Goal: Task Accomplishment & Management: Complete application form

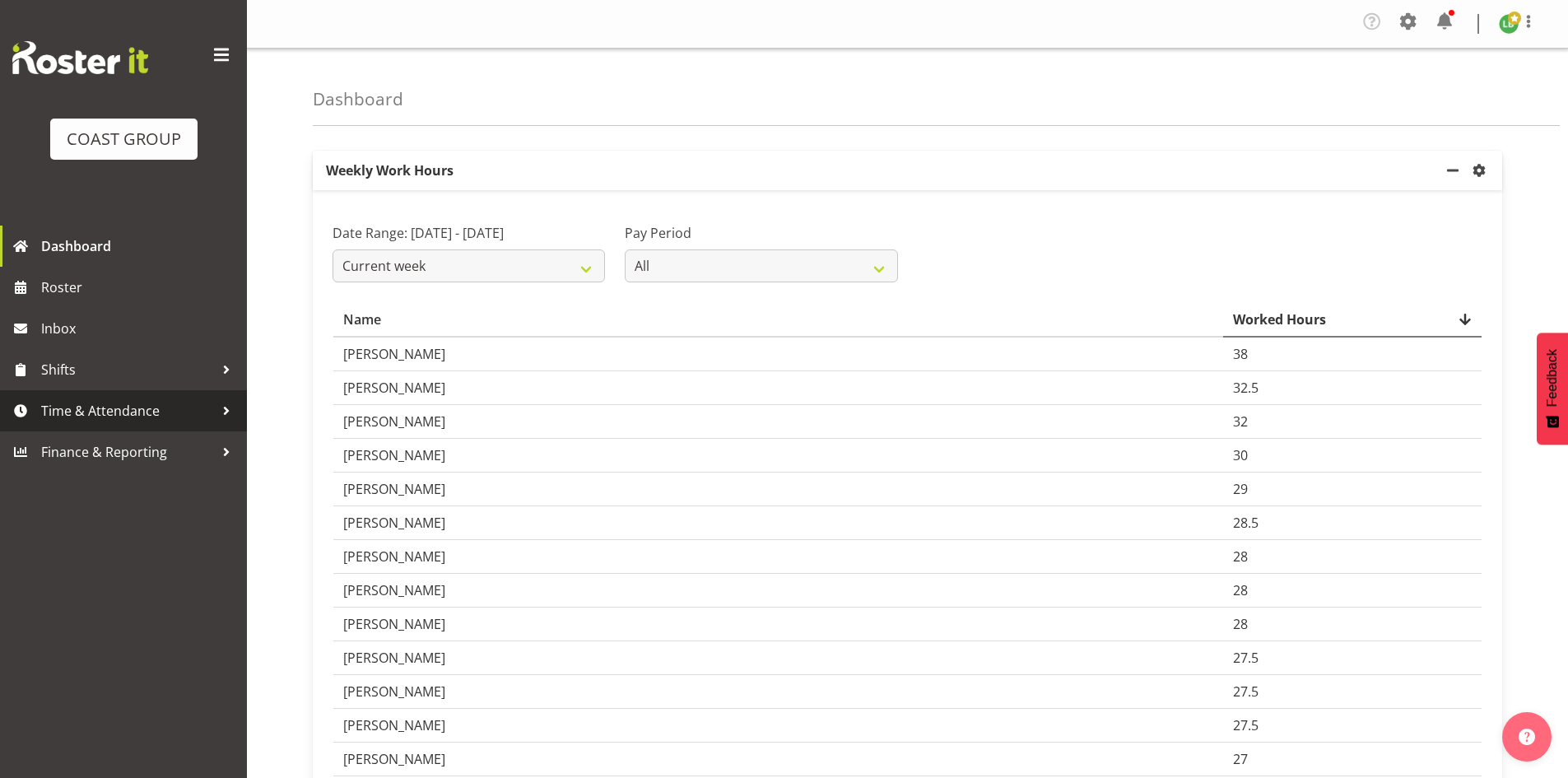
click at [115, 406] on span "Time & Attendance" at bounding box center [127, 410] width 173 height 25
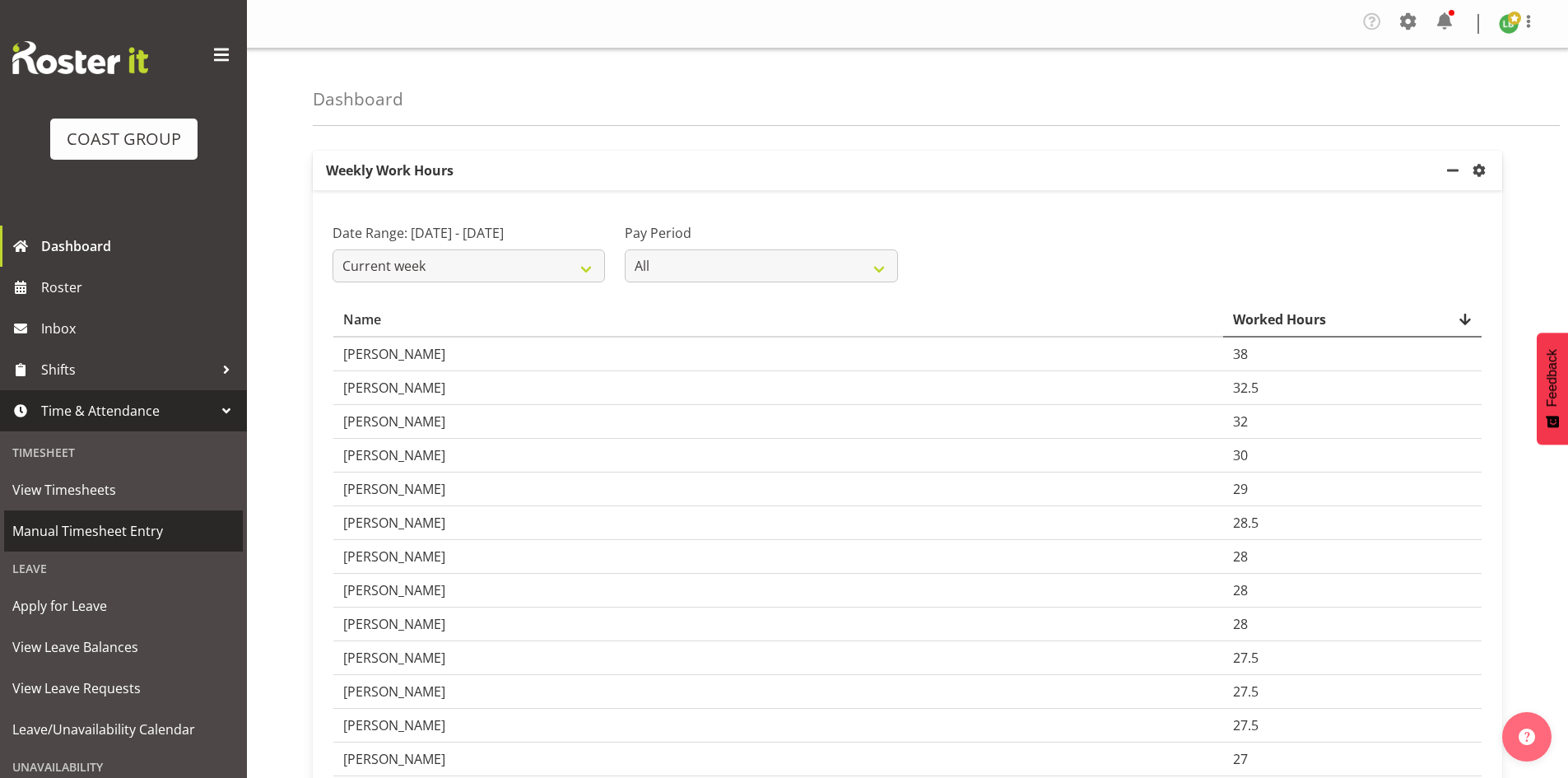
click at [76, 534] on span "Manual Timesheet Entry" at bounding box center [123, 530] width 223 height 25
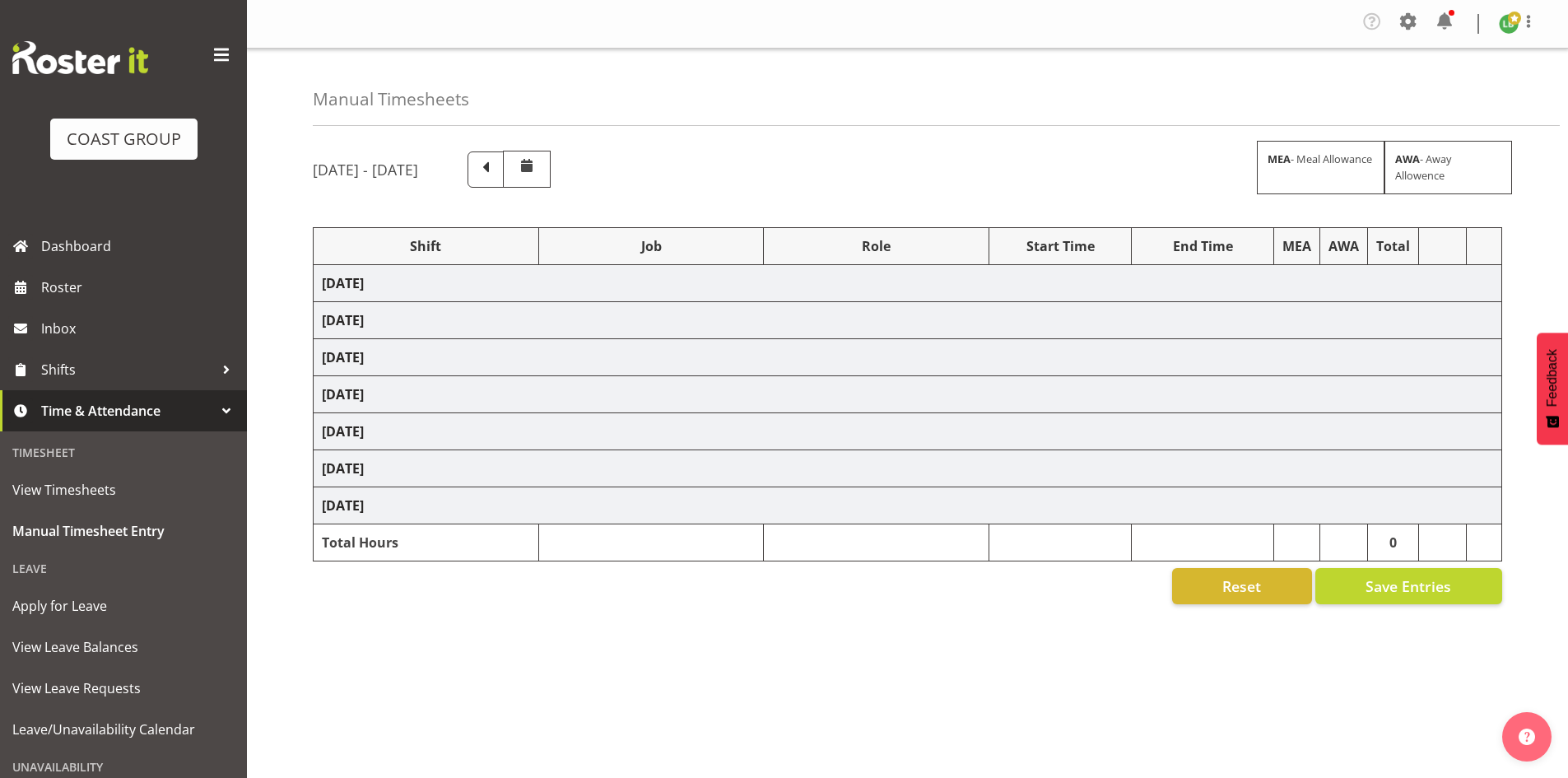
select select "1464"
select select "9890"
select select "197"
select select "1464"
select select "8002"
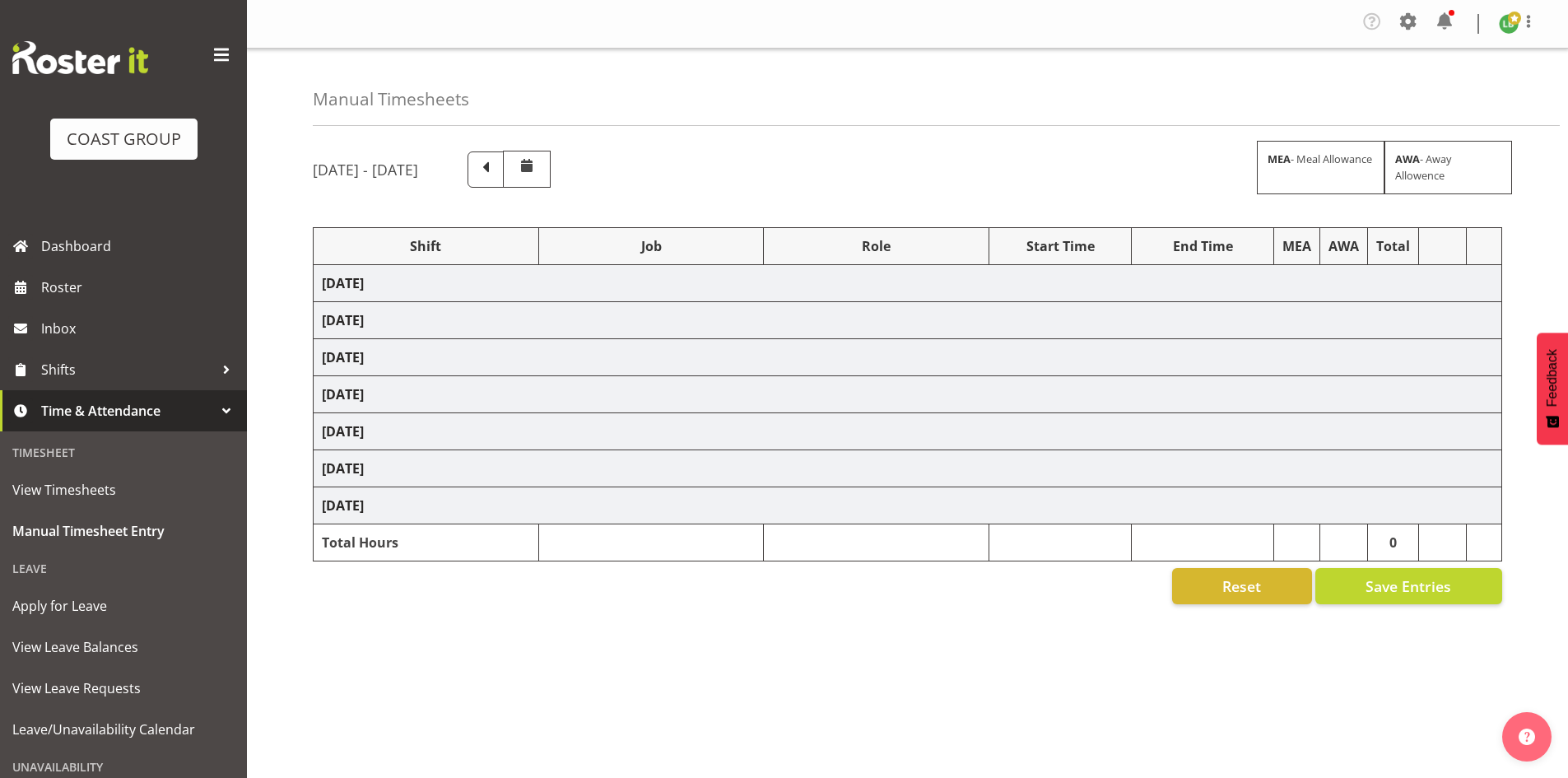
select select "197"
select select "1464"
select select "10173"
select select "197"
select select "1464"
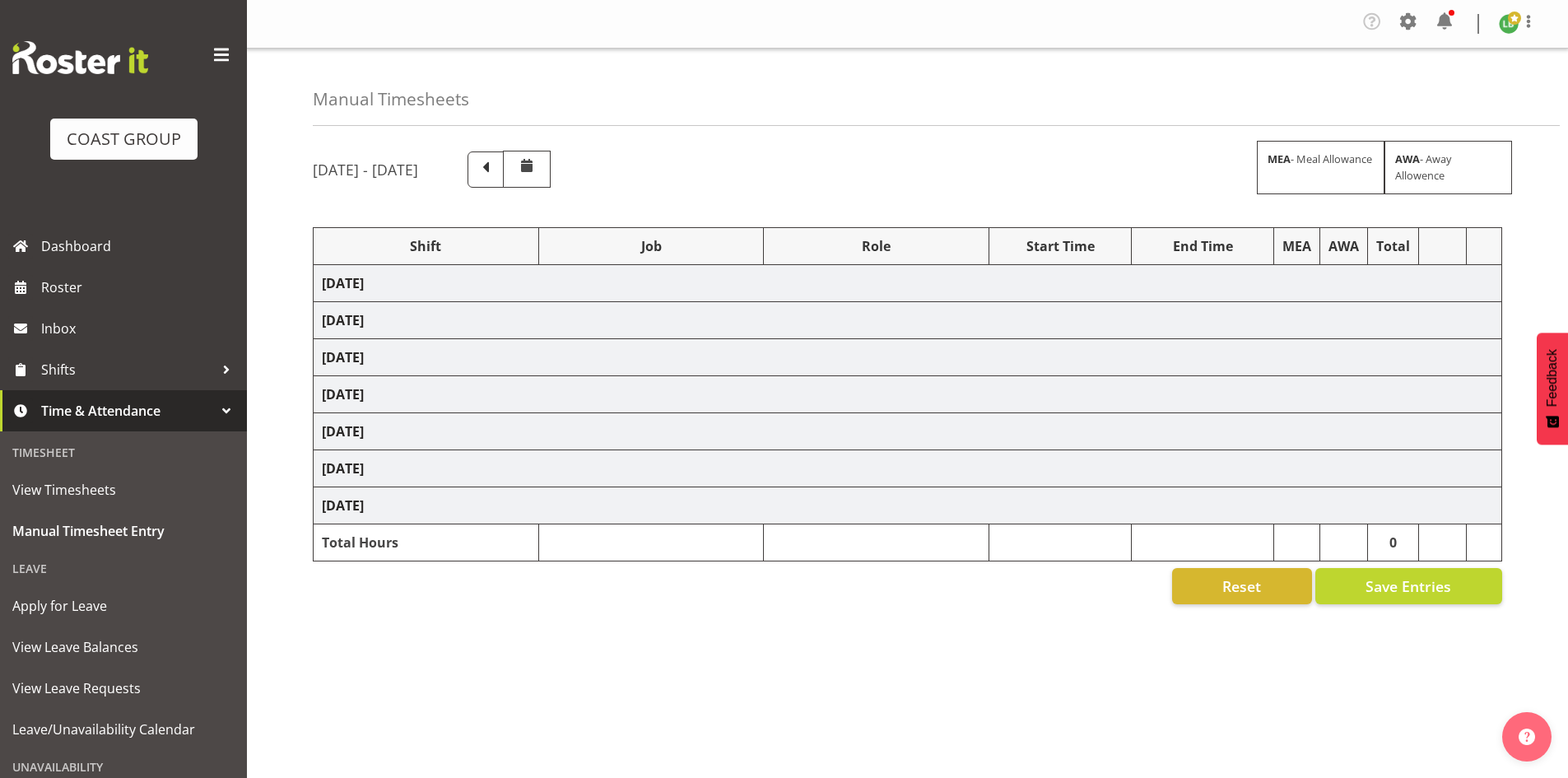
select select "9797"
select select "197"
select select "1464"
select select "8677"
select select "197"
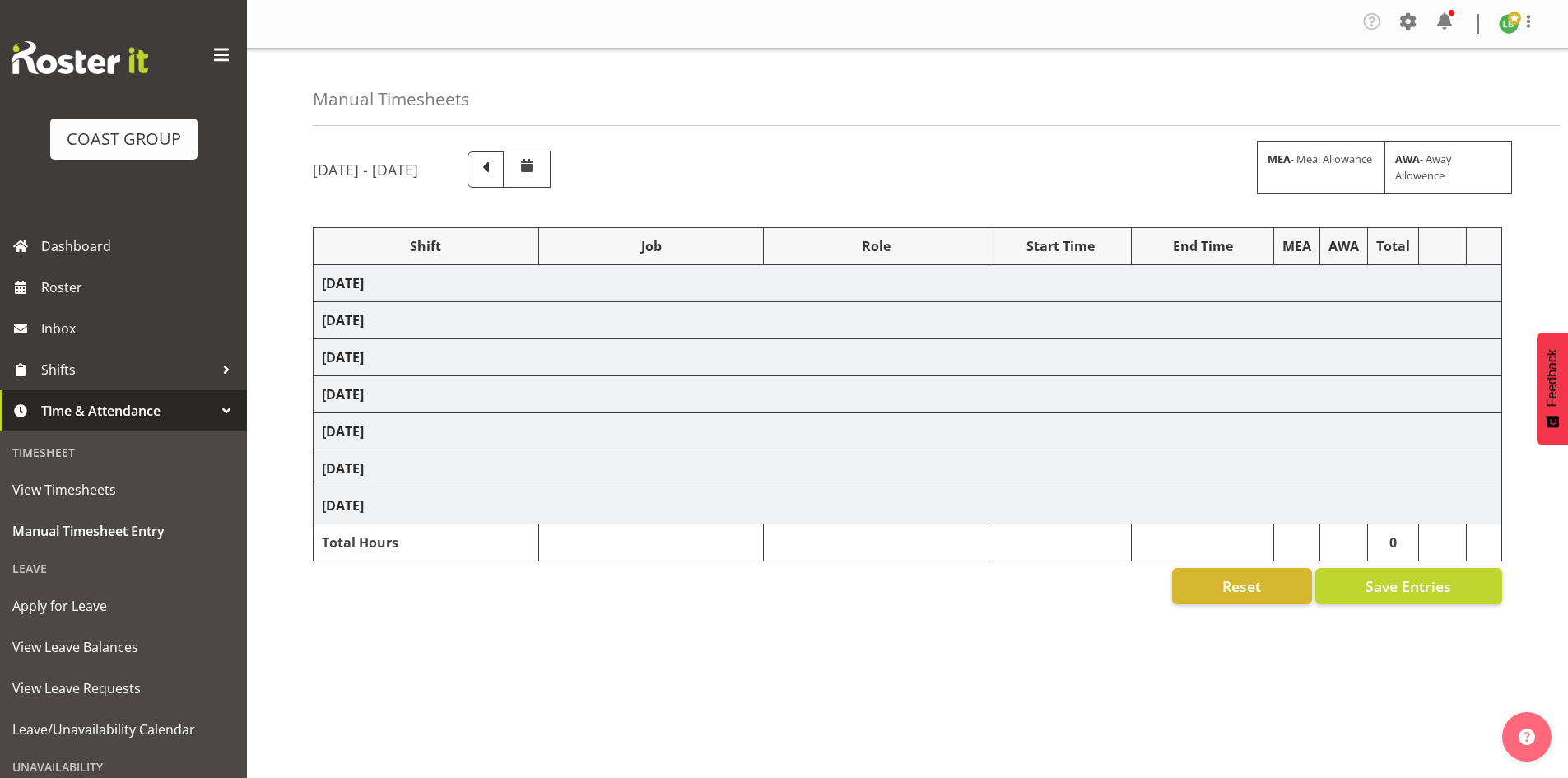
select select "1464"
select select "69"
select select "197"
select select "1464"
select select "9797"
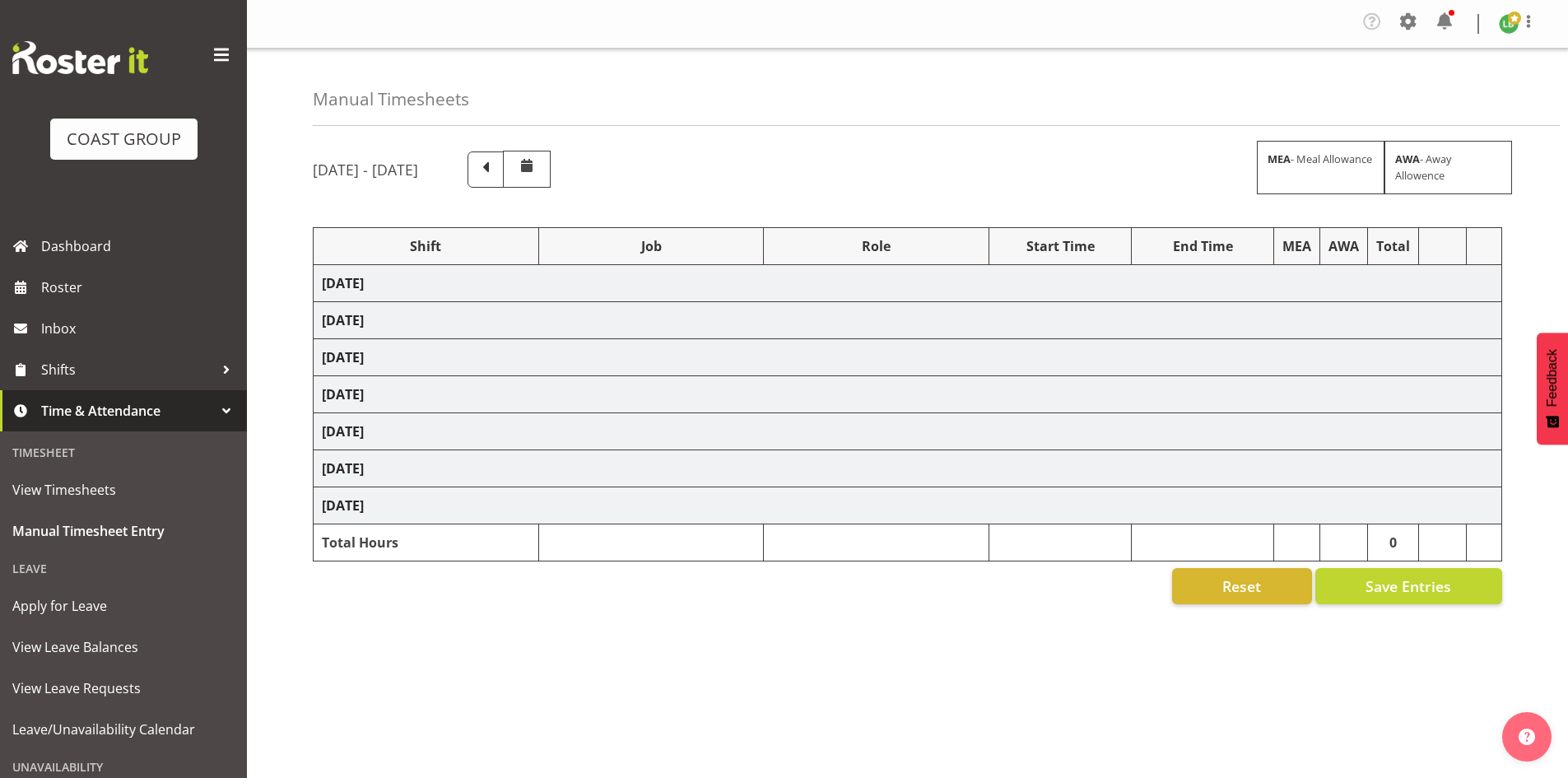
select select "197"
select select "1464"
select select "9890"
select select "197"
select select "1464"
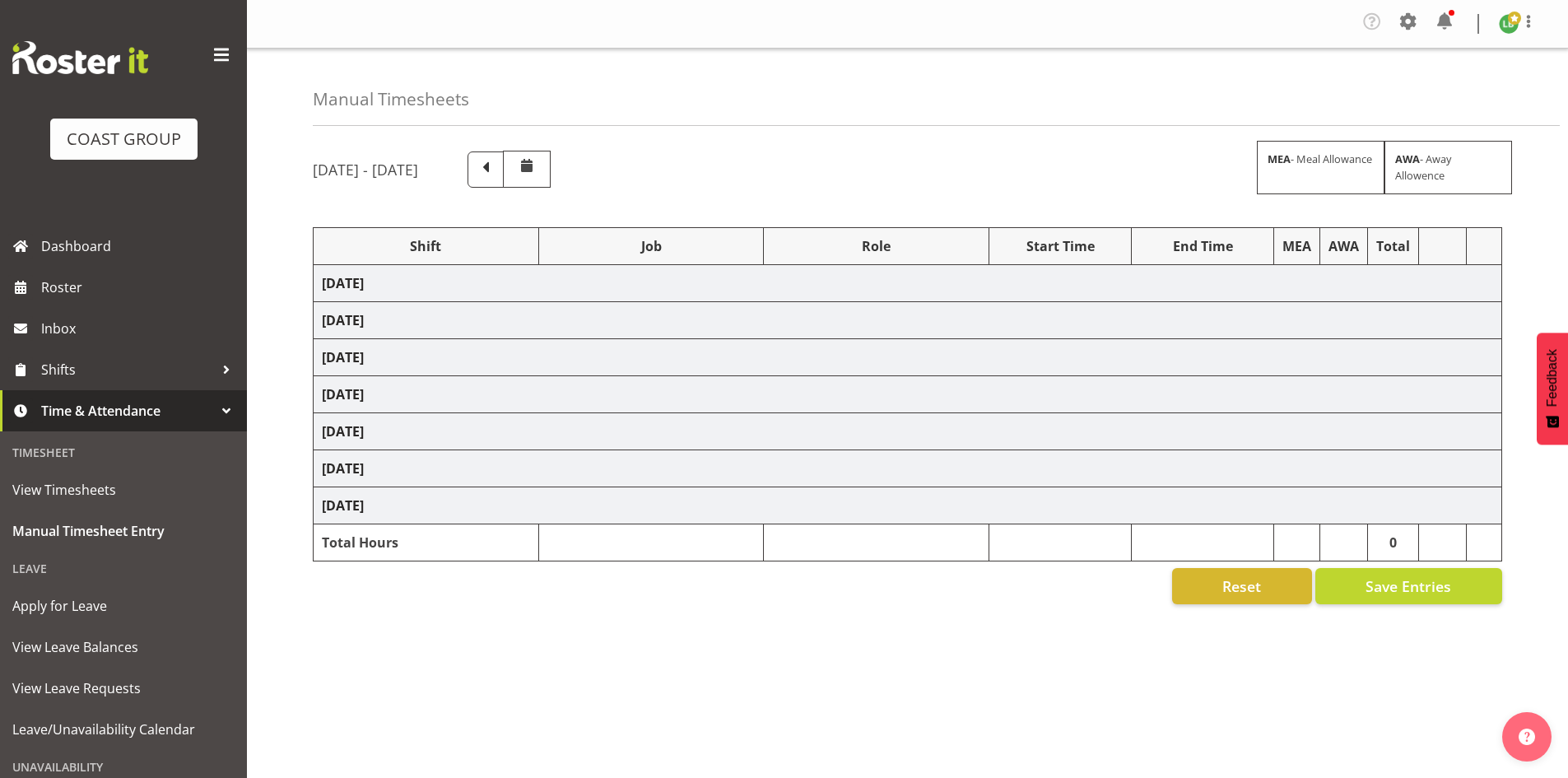
select select "10173"
select select "197"
select select "1464"
select select "10172"
select select "197"
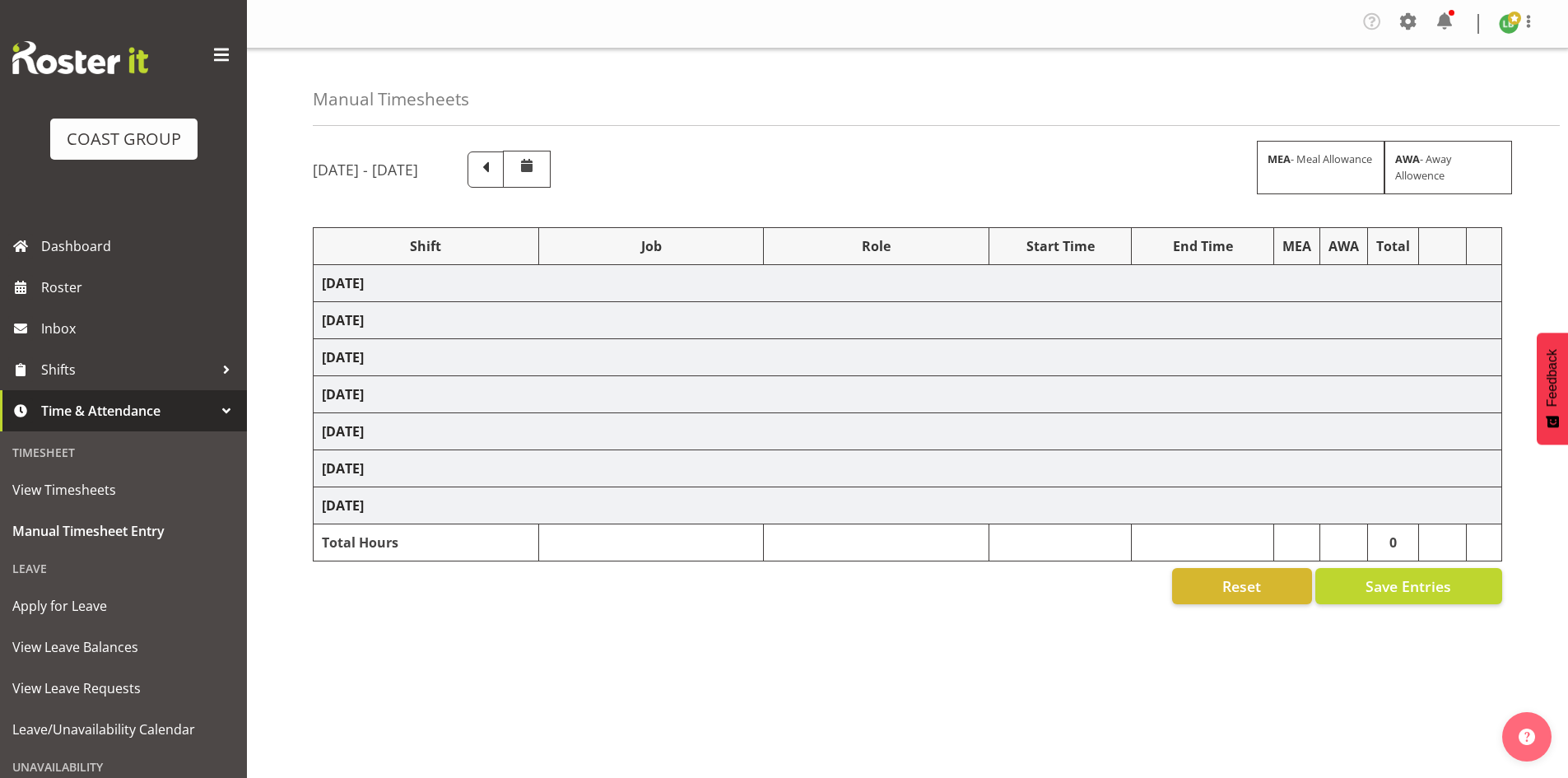
select select "1464"
select select "9339"
select select "197"
select select "1464"
select select "9341"
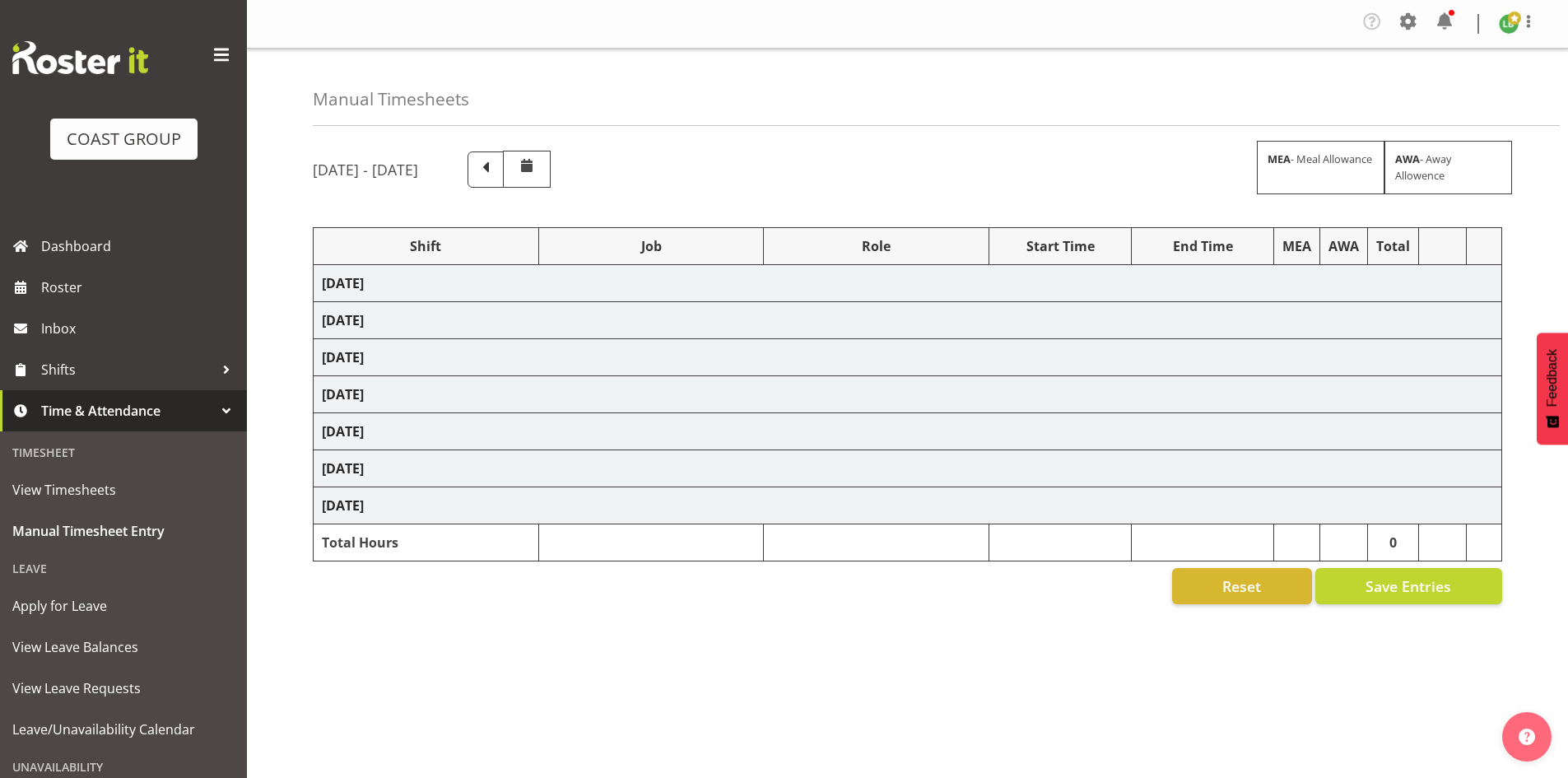
select select "197"
select select "1464"
select select "69"
select select "197"
select select "1464"
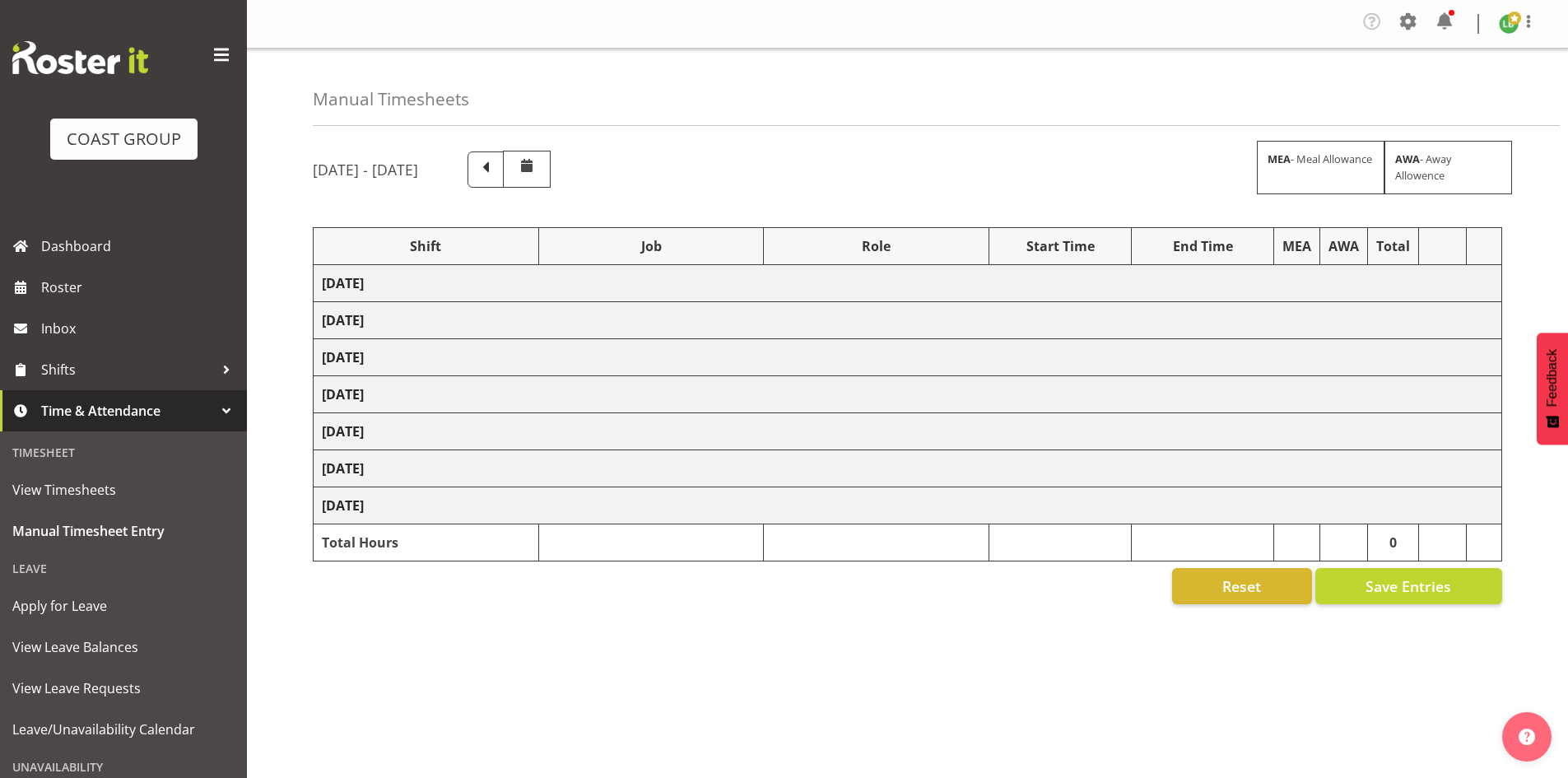
select select "8677"
select select "197"
select select "1464"
select select "9797"
select select "197"
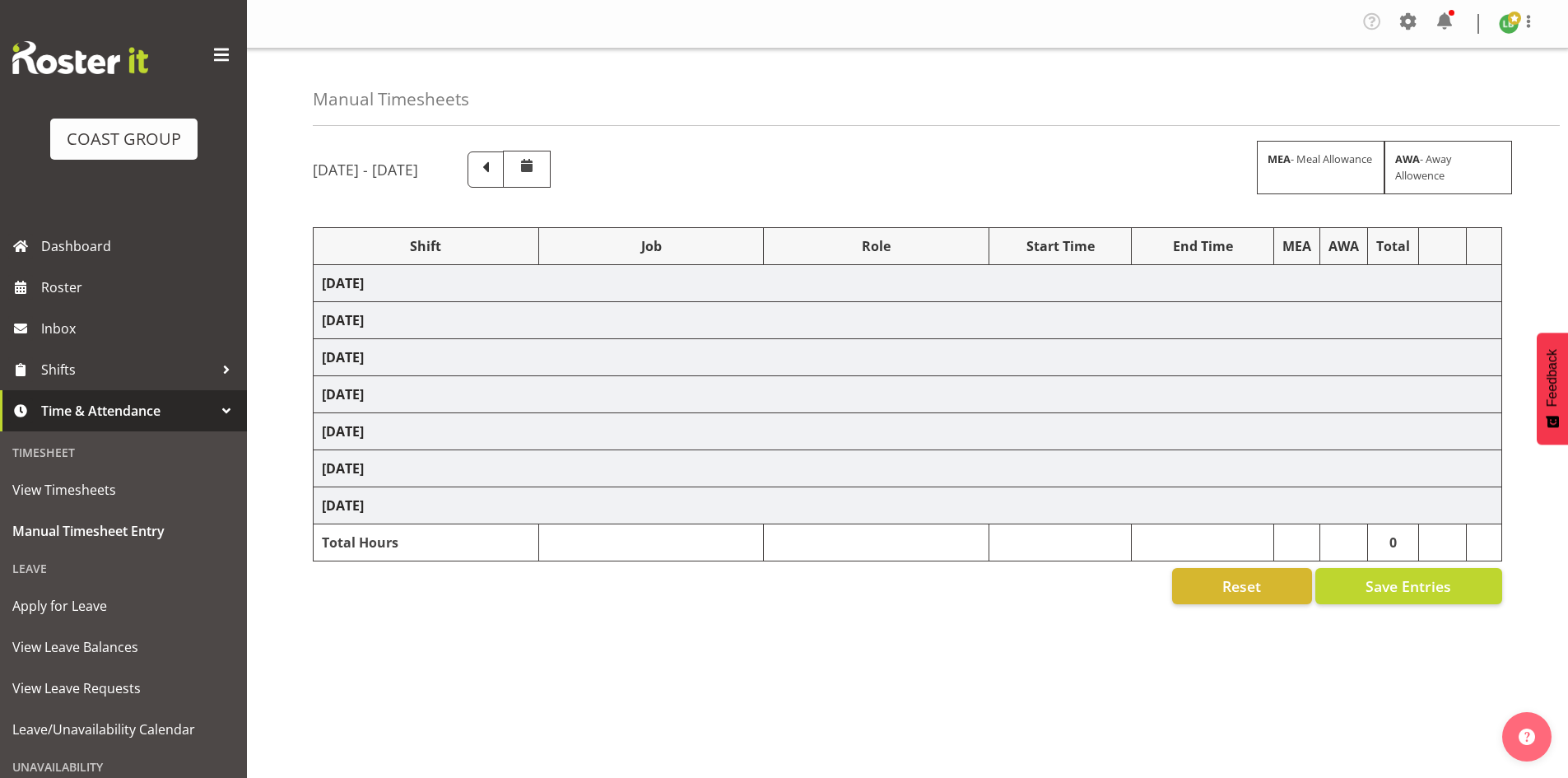
select select "1464"
select select "10144"
select select "197"
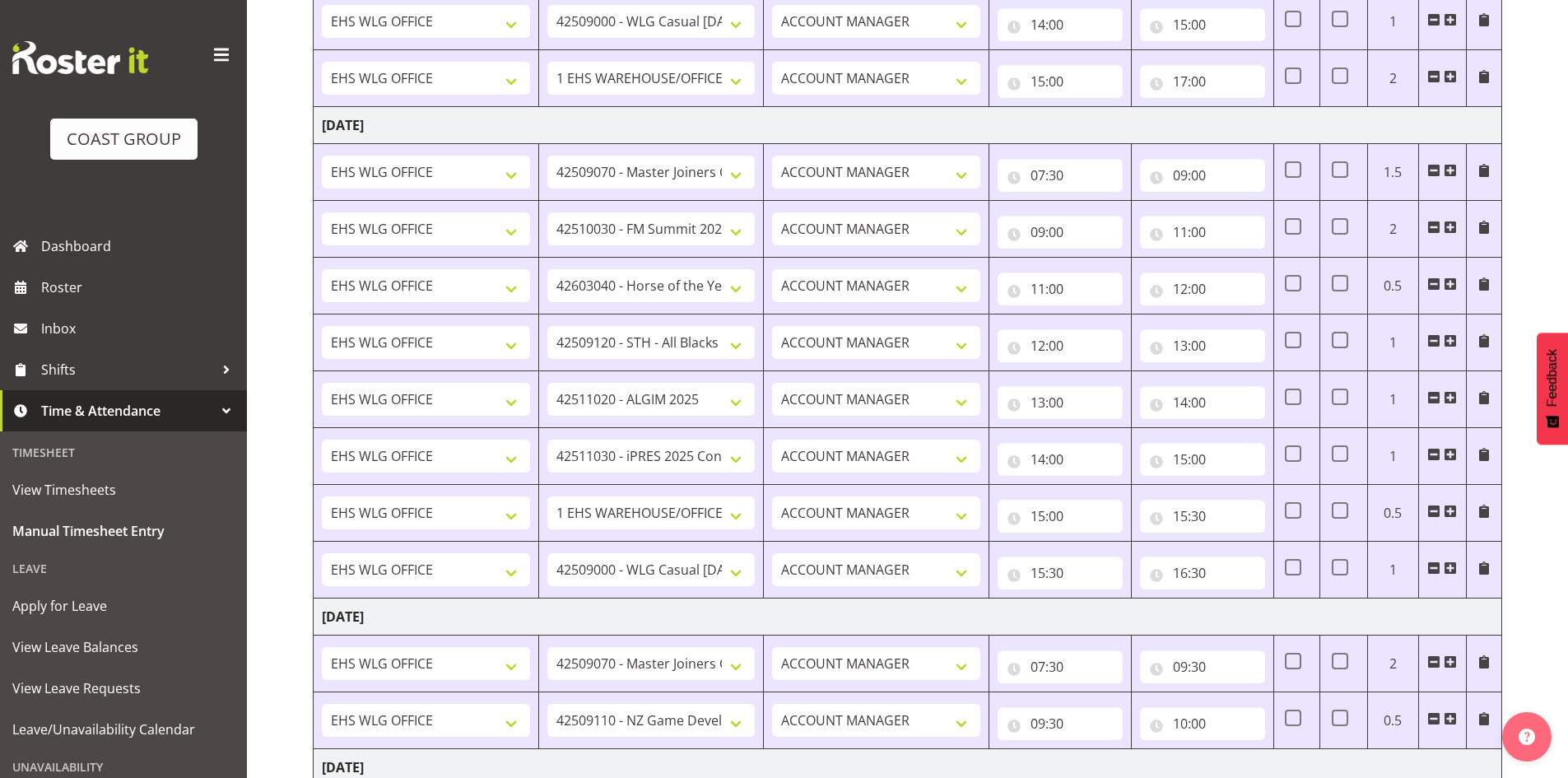
scroll to position [906, 0]
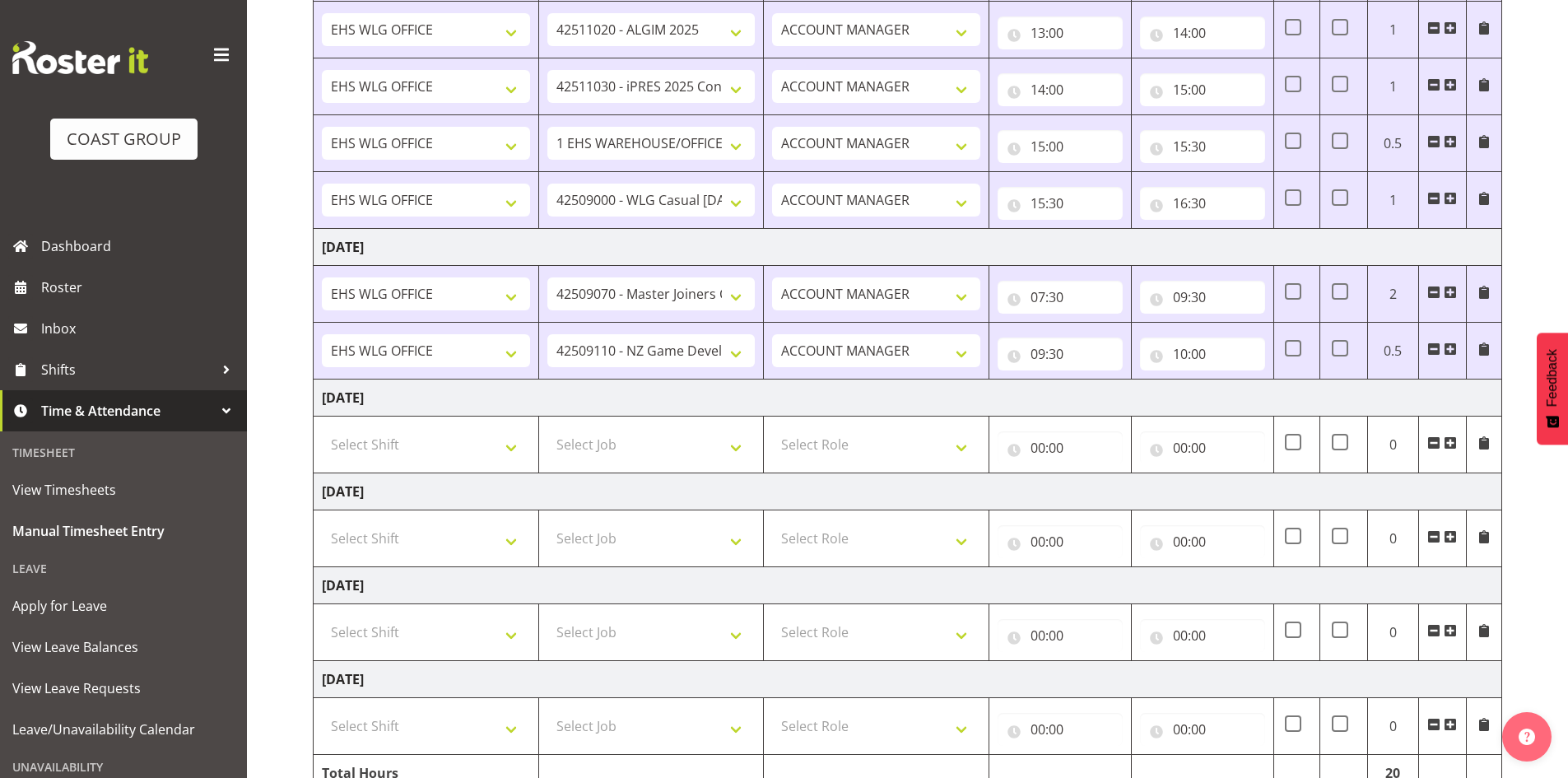
click at [1453, 345] on span at bounding box center [1450, 349] width 13 height 13
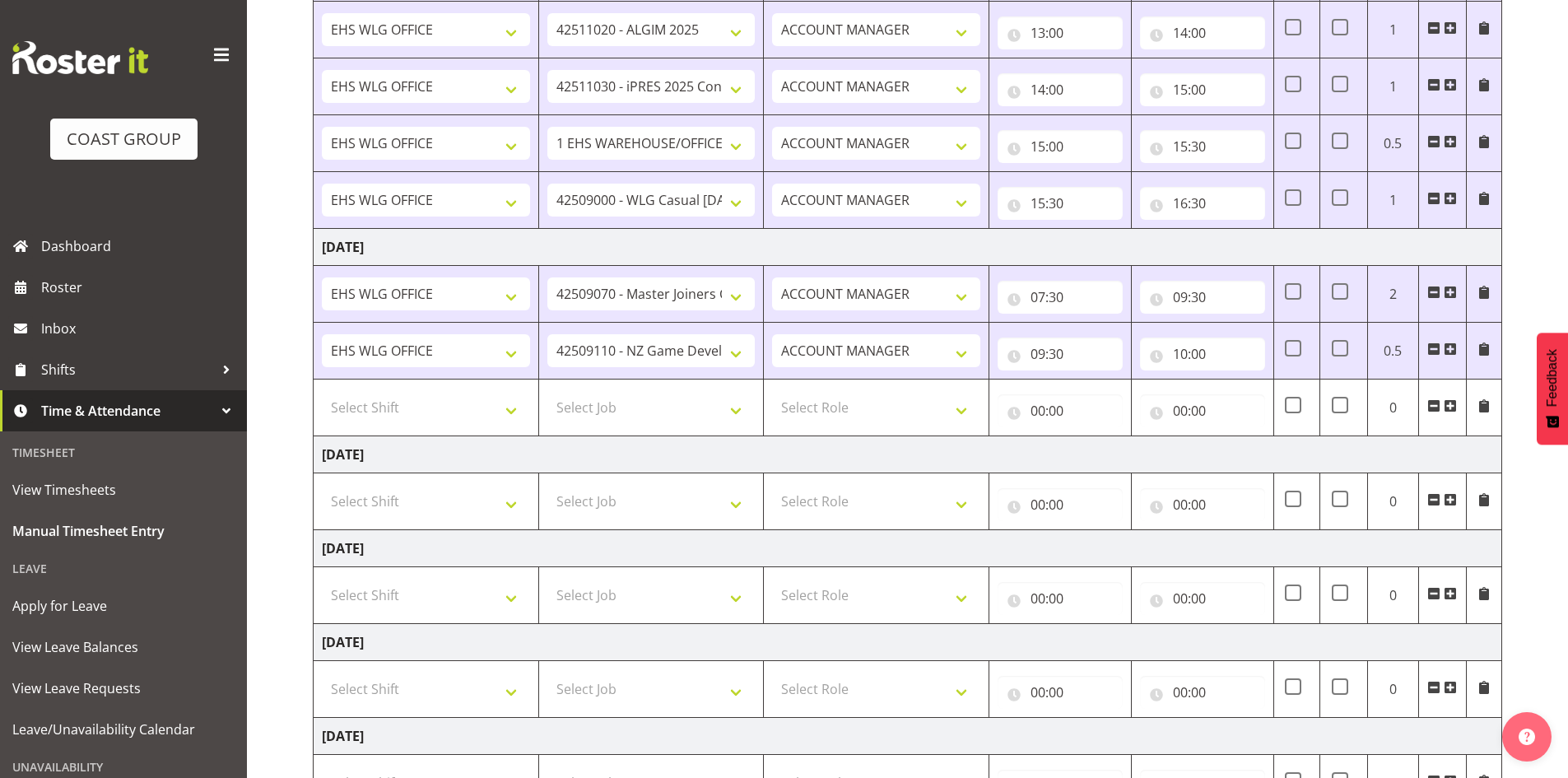
click at [1453, 345] on span at bounding box center [1450, 349] width 13 height 13
drag, startPoint x: 1453, startPoint y: 345, endPoint x: 825, endPoint y: 374, distance: 628.7
click at [1456, 349] on span at bounding box center [1450, 349] width 13 height 13
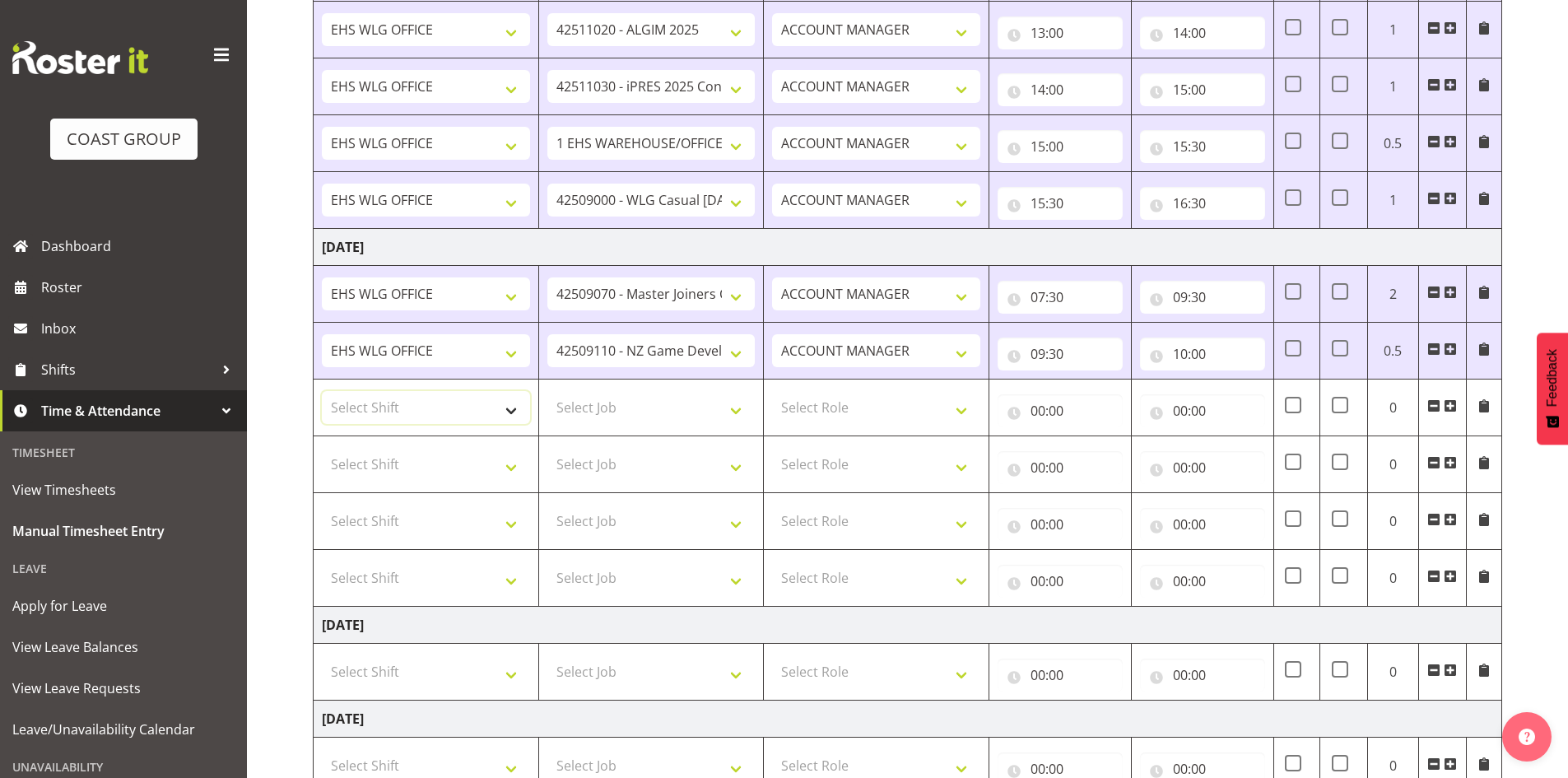
click at [522, 409] on select "Select Shift [DATE] Break Beervana @ Stadium [DATE] Break Building Nations @ Ta…" at bounding box center [425, 407] width 208 height 33
select select "1464"
click at [522, 410] on select "Select Shift [DATE] Break Beervana @ Stadium [DATE] Break Building Nations @ Ta…" at bounding box center [425, 407] width 208 height 33
click at [511, 465] on select "Select Shift [DATE] Break Beervana @ Stadium [DATE] Break Building Nations @ Ta…" at bounding box center [425, 465] width 208 height 33
select select "1464"
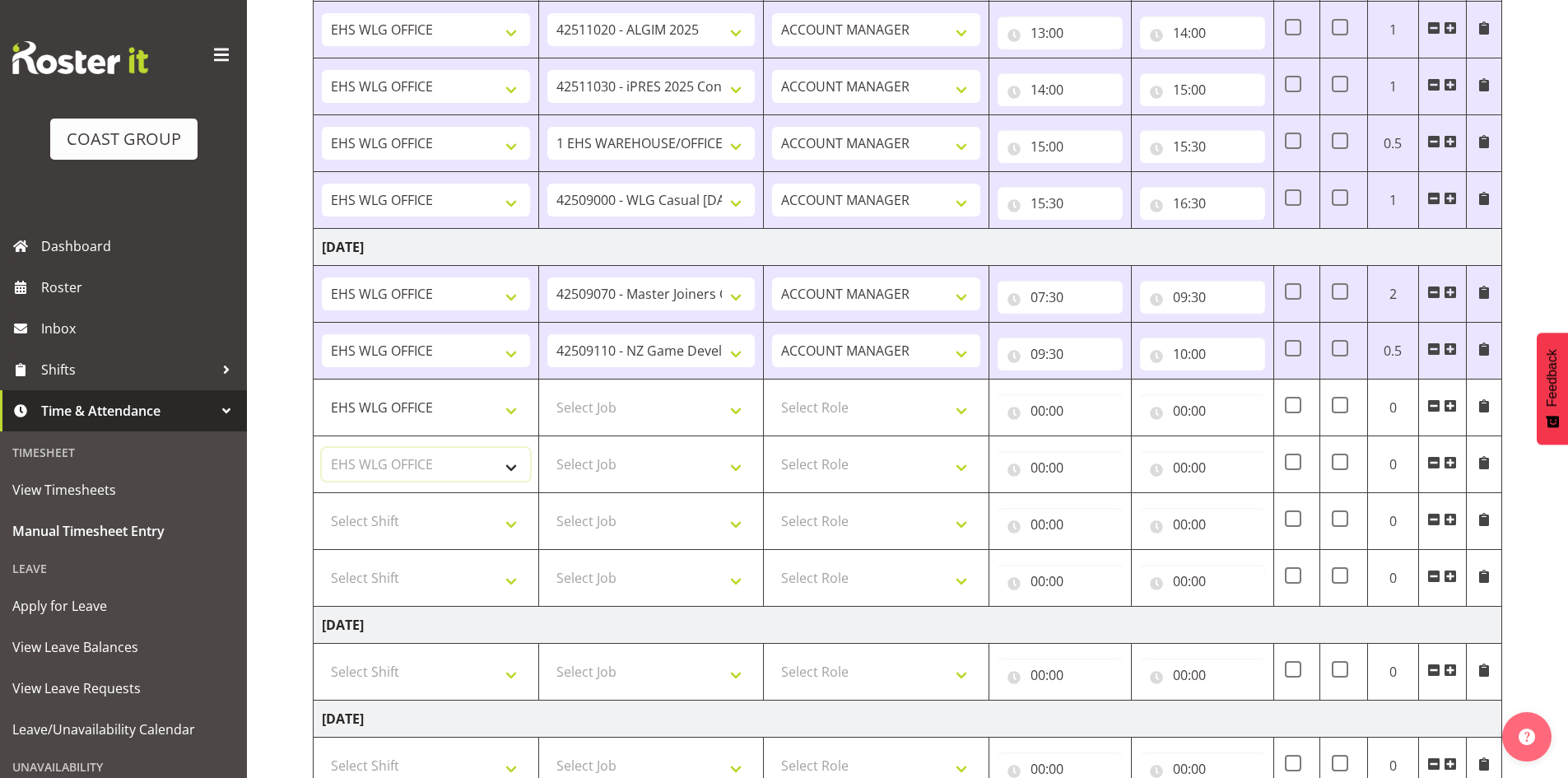
drag, startPoint x: 509, startPoint y: 465, endPoint x: 513, endPoint y: 512, distance: 47.2
click at [509, 465] on select "Select Shift [DATE] Break Beervana @ Stadium [DATE] Break Building Nations @ Ta…" at bounding box center [425, 465] width 208 height 33
click at [511, 523] on select "Select Shift [DATE] Break Beervana @ Stadium [DATE] Break Building Nations @ Ta…" at bounding box center [425, 521] width 208 height 33
select select "1464"
click at [513, 521] on select "Select Shift [DATE] Break Beervana @ Stadium [DATE] Break Building Nations @ Ta…" at bounding box center [425, 521] width 208 height 33
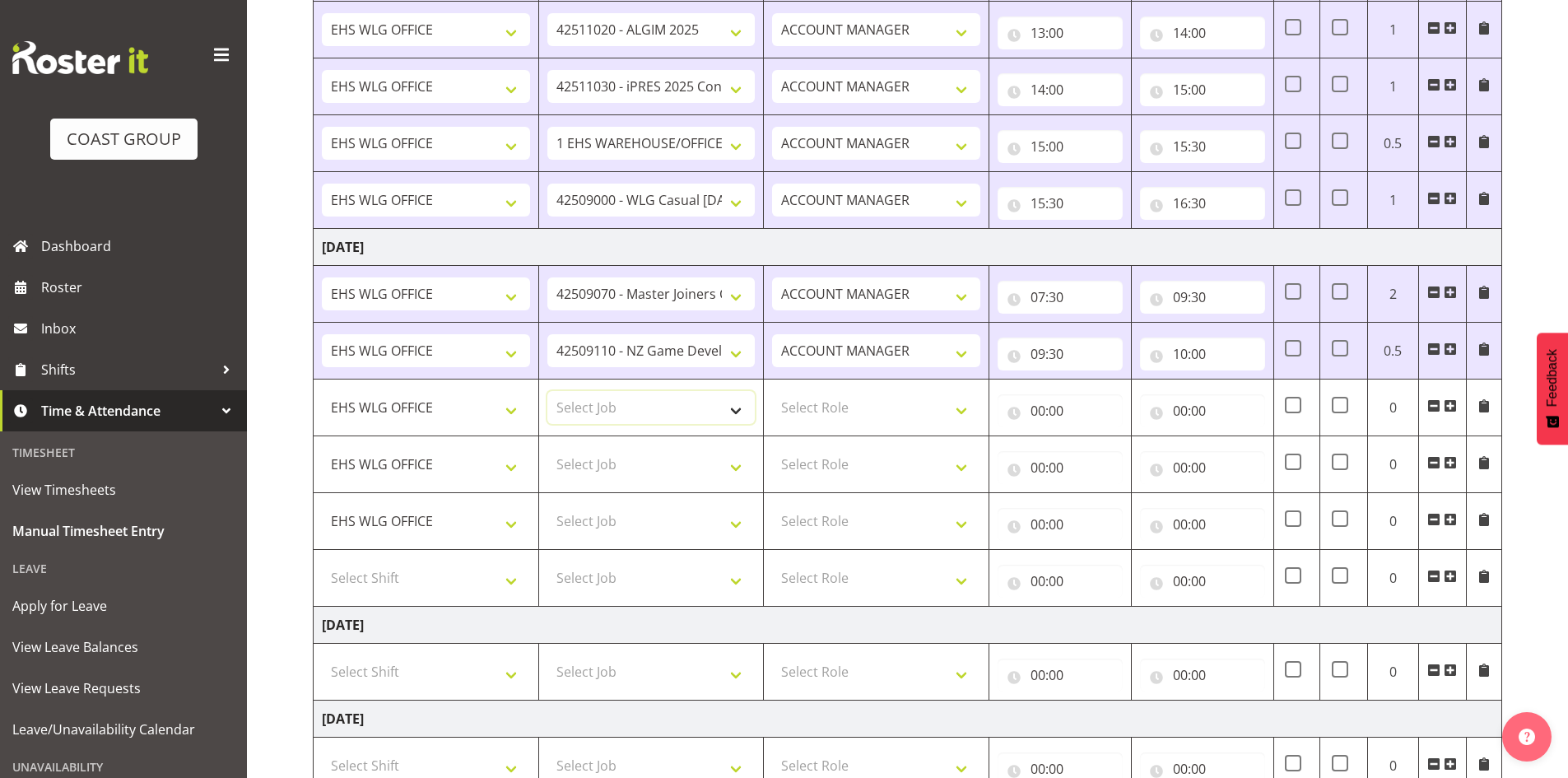
click at [745, 406] on select "Select Job 1 Carlton Events 1 [PERSON_NAME][GEOGRAPHIC_DATA] 1 [PERSON_NAME][GE…" at bounding box center [651, 407] width 208 height 33
select select "9339"
click at [548, 391] on select "Select Job 1 Carlton Events 1 [PERSON_NAME][GEOGRAPHIC_DATA] 1 [PERSON_NAME][GE…" at bounding box center [651, 407] width 208 height 33
click at [735, 468] on select "Select Job 1 Carlton Events 1 [PERSON_NAME][GEOGRAPHIC_DATA] 1 [PERSON_NAME][GE…" at bounding box center [651, 465] width 208 height 33
select select "9890"
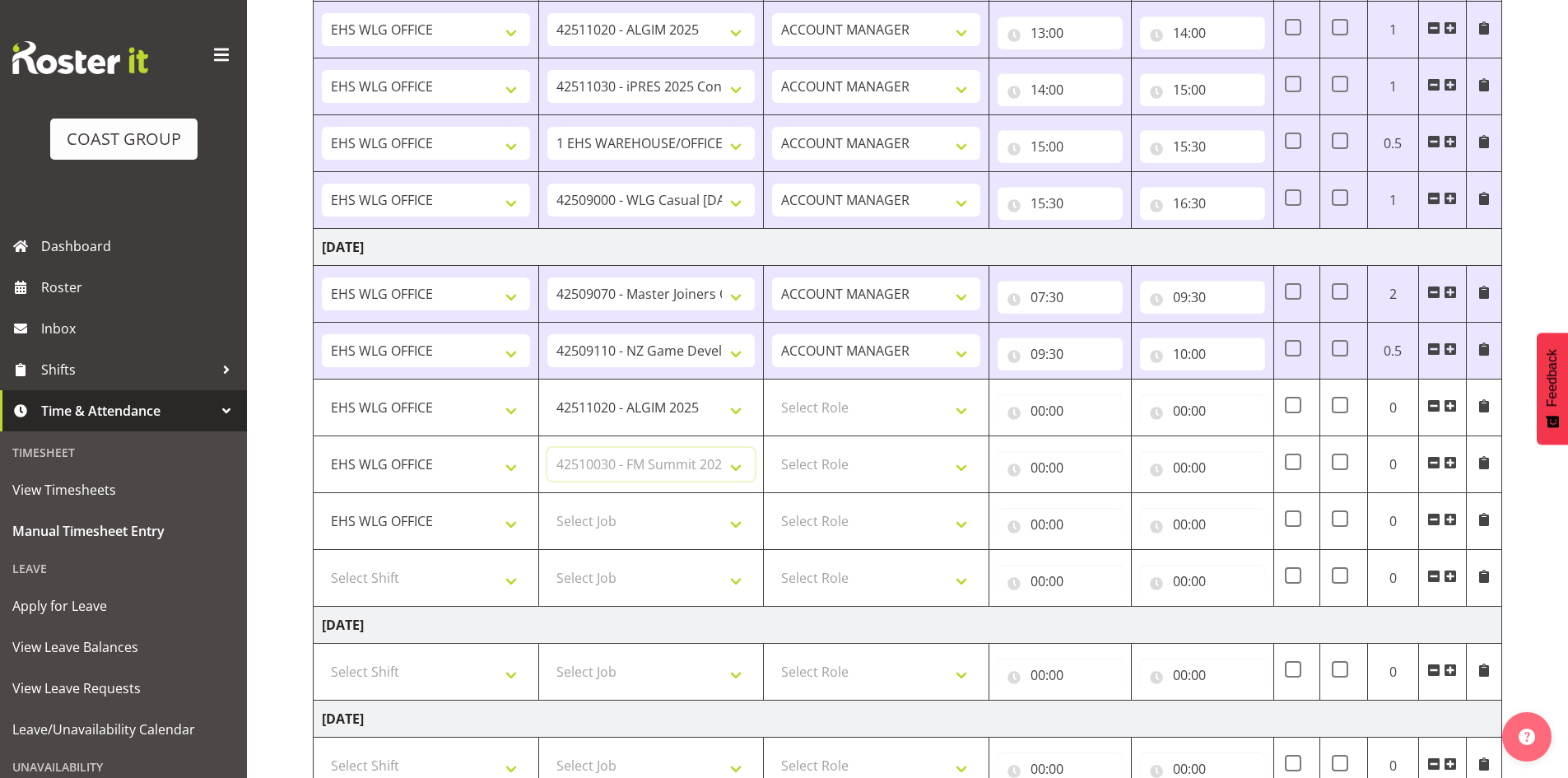
click at [548, 448] on select "Select Job 1 Carlton Events 1 [PERSON_NAME][GEOGRAPHIC_DATA] 1 [PERSON_NAME][GE…" at bounding box center [651, 465] width 208 height 33
click at [959, 406] on select "Select Role EHS WLG OPS ACCOUNT MANAGER" at bounding box center [875, 407] width 208 height 33
select select "197"
click at [772, 391] on select "Select Role EHS WLG OPS ACCOUNT MANAGER" at bounding box center [875, 407] width 208 height 33
drag, startPoint x: 967, startPoint y: 460, endPoint x: 964, endPoint y: 468, distance: 8.5
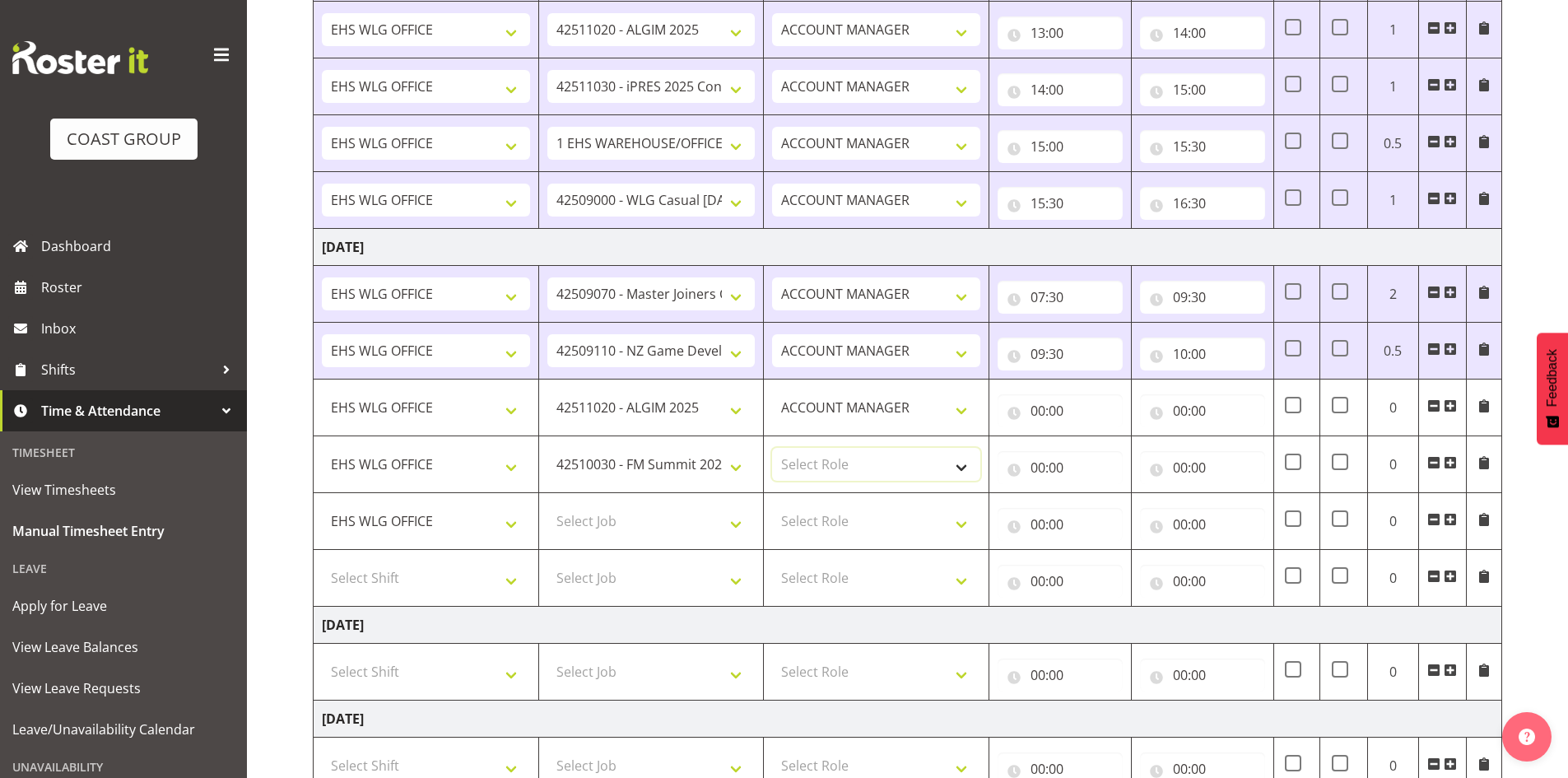
click at [967, 461] on select "Select Role EHS WLG OPS ACCOUNT MANAGER" at bounding box center [875, 465] width 208 height 33
select select "197"
click at [772, 448] on select "Select Role EHS WLG OPS ACCOUNT MANAGER" at bounding box center [875, 465] width 208 height 33
click at [1041, 409] on input "00:00" at bounding box center [1059, 411] width 125 height 33
click at [1106, 445] on select "00 01 02 03 04 05 06 07 08 09 10 11 12 13 14 15 16 17 18 19 20 21 22 23" at bounding box center [1110, 454] width 37 height 33
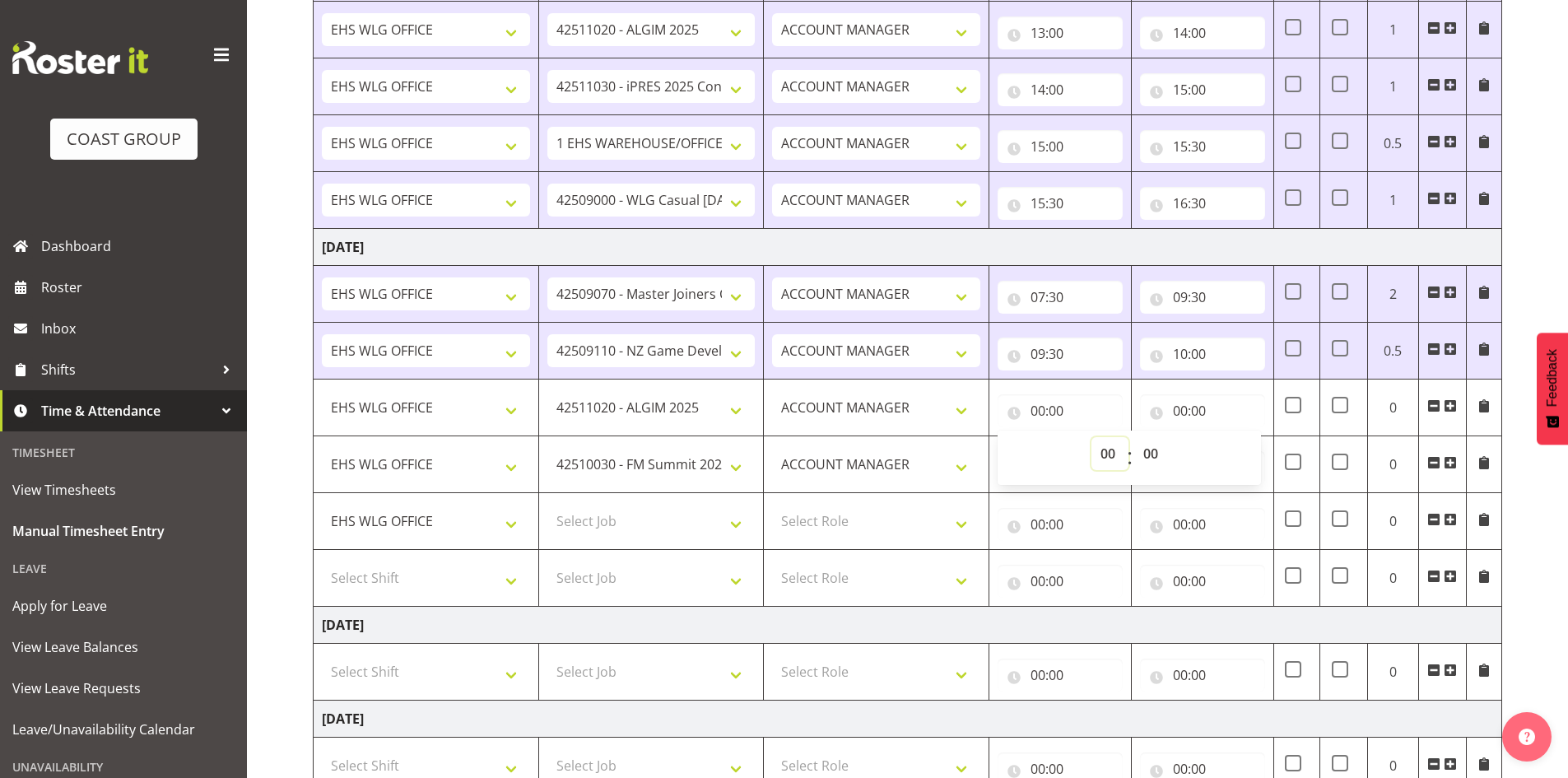
select select "10"
click at [1092, 437] on select "00 01 02 03 04 05 06 07 08 09 10 11 12 13 14 15 16 17 18 19 20 21 22 23" at bounding box center [1110, 454] width 37 height 33
type input "10:00"
click at [1188, 405] on input "00:00" at bounding box center [1201, 411] width 125 height 33
click at [1243, 451] on select "00 01 02 03 04 05 06 07 08 09 10 11 12 13 14 15 16 17 18 19 20 21 22 23" at bounding box center [1252, 454] width 37 height 33
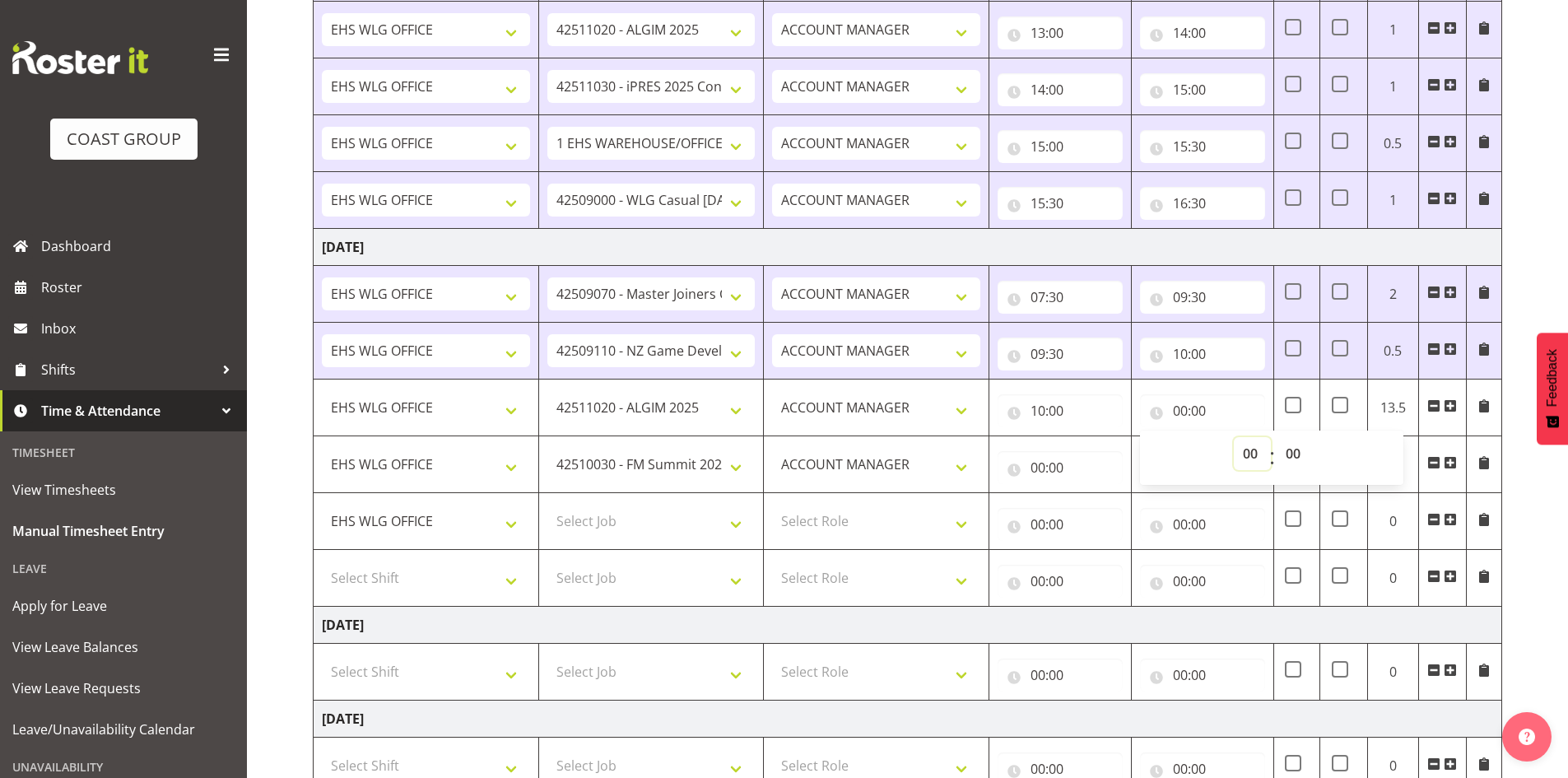
select select "11"
click at [1234, 437] on select "00 01 02 03 04 05 06 07 08 09 10 11 12 13 14 15 16 17 18 19 20 21 22 23" at bounding box center [1252, 454] width 37 height 33
type input "11:00"
click at [1294, 446] on select "00 01 02 03 04 05 06 07 08 09 10 11 12 13 14 15 16 17 18 19 20 21 22 23 24 25 2…" at bounding box center [1295, 454] width 37 height 33
select select "30"
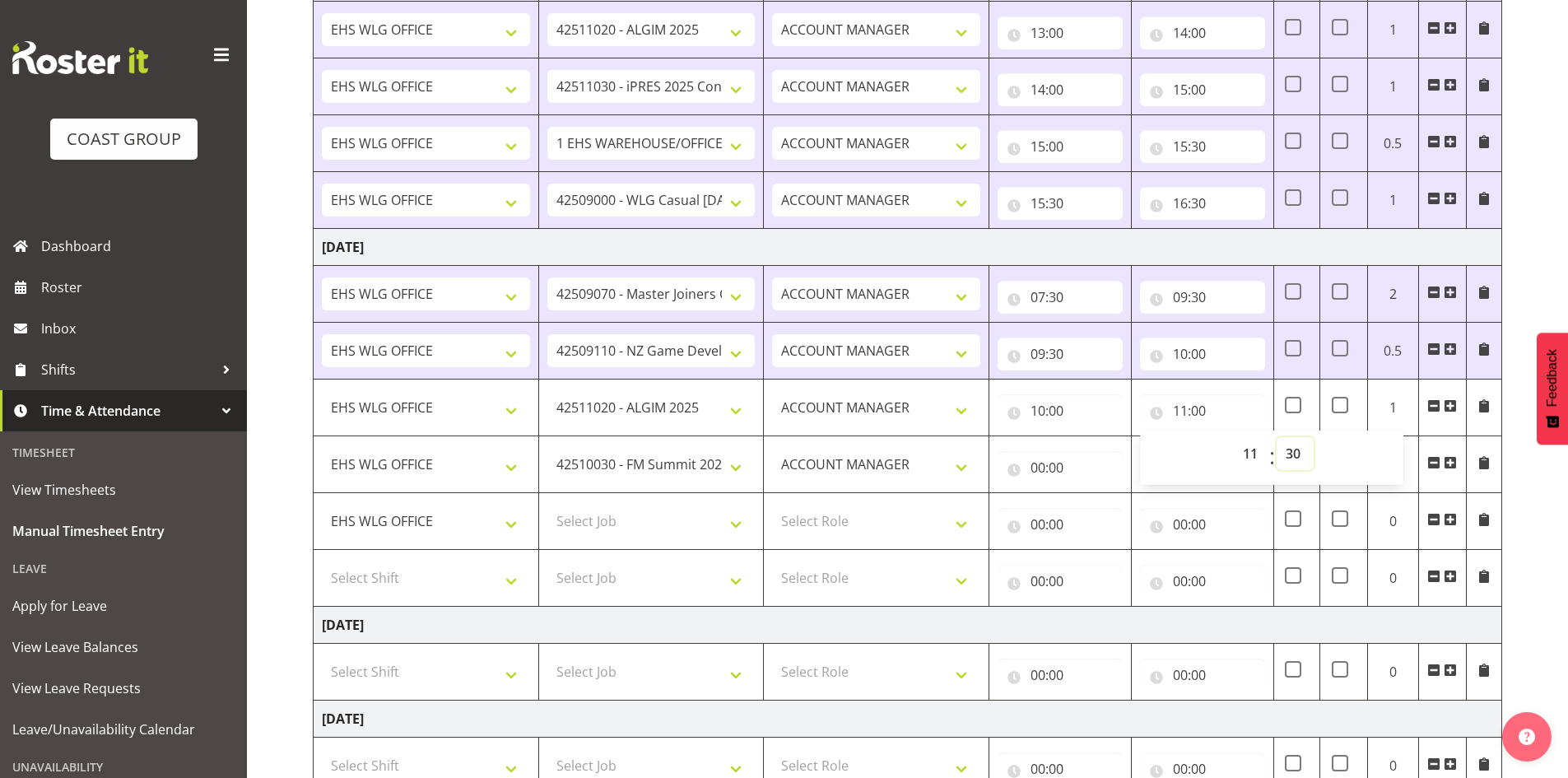
click at [1276, 437] on select "00 01 02 03 04 05 06 07 08 09 10 11 12 13 14 15 16 17 18 19 20 21 22 23 24 25 2…" at bounding box center [1295, 454] width 37 height 33
type input "11:30"
click at [1041, 466] on input "00:00" at bounding box center [1059, 468] width 125 height 33
click at [1107, 508] on select "00 01 02 03 04 05 06 07 08 09 10 11 12 13 14 15 16 17 18 19 20 21 22 23" at bounding box center [1110, 511] width 37 height 33
select select "11"
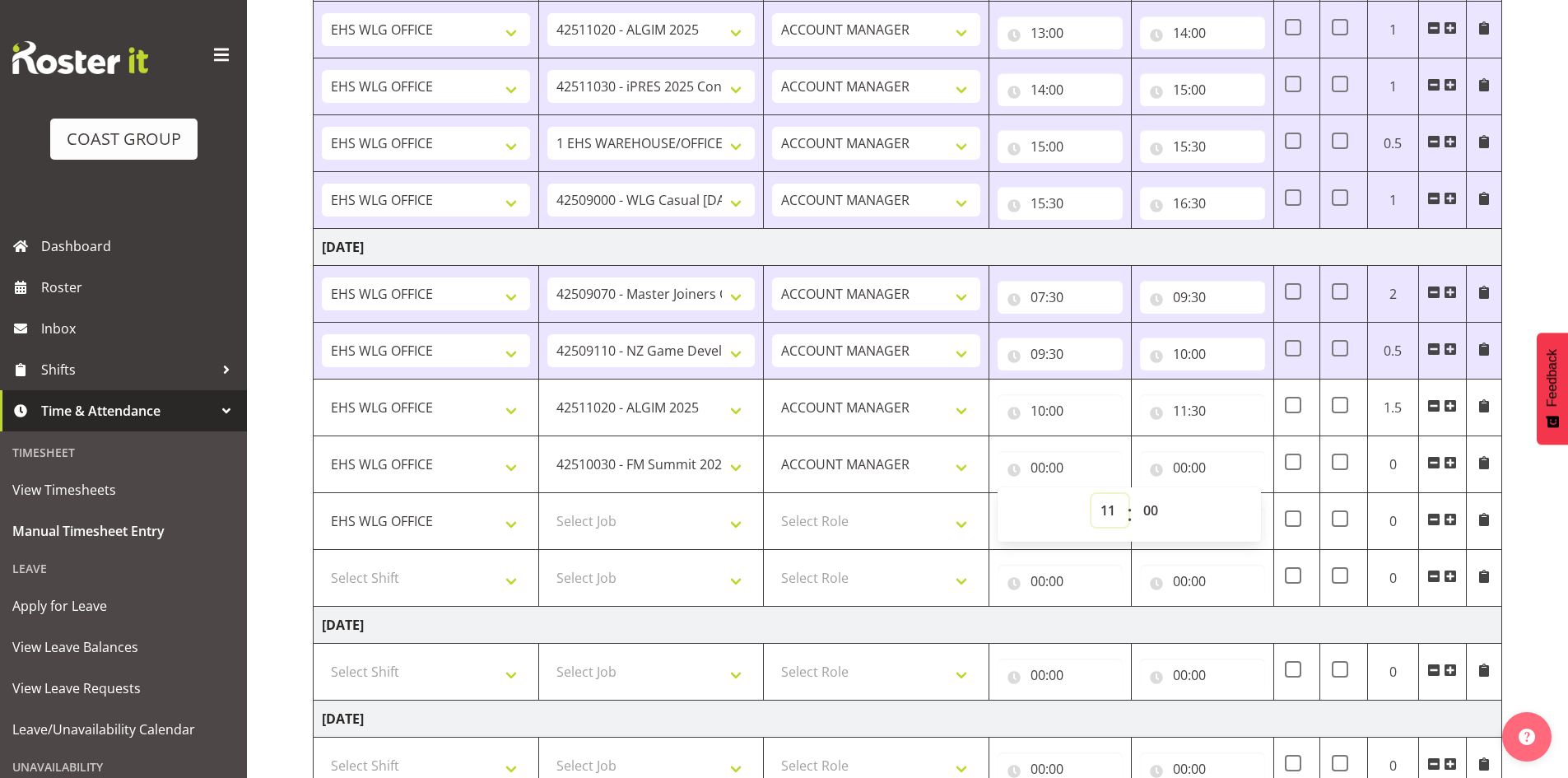
click at [1092, 494] on select "00 01 02 03 04 05 06 07 08 09 10 11 12 13 14 15 16 17 18 19 20 21 22 23" at bounding box center [1110, 511] width 37 height 33
type input "11:00"
click at [1154, 511] on select "00 01 02 03 04 05 06 07 08 09 10 11 12 13 14 15 16 17 18 19 20 21 22 23 24 25 2…" at bounding box center [1152, 511] width 37 height 33
select select "30"
click at [1134, 494] on select "00 01 02 03 04 05 06 07 08 09 10 11 12 13 14 15 16 17 18 19 20 21 22 23 24 25 2…" at bounding box center [1152, 511] width 37 height 33
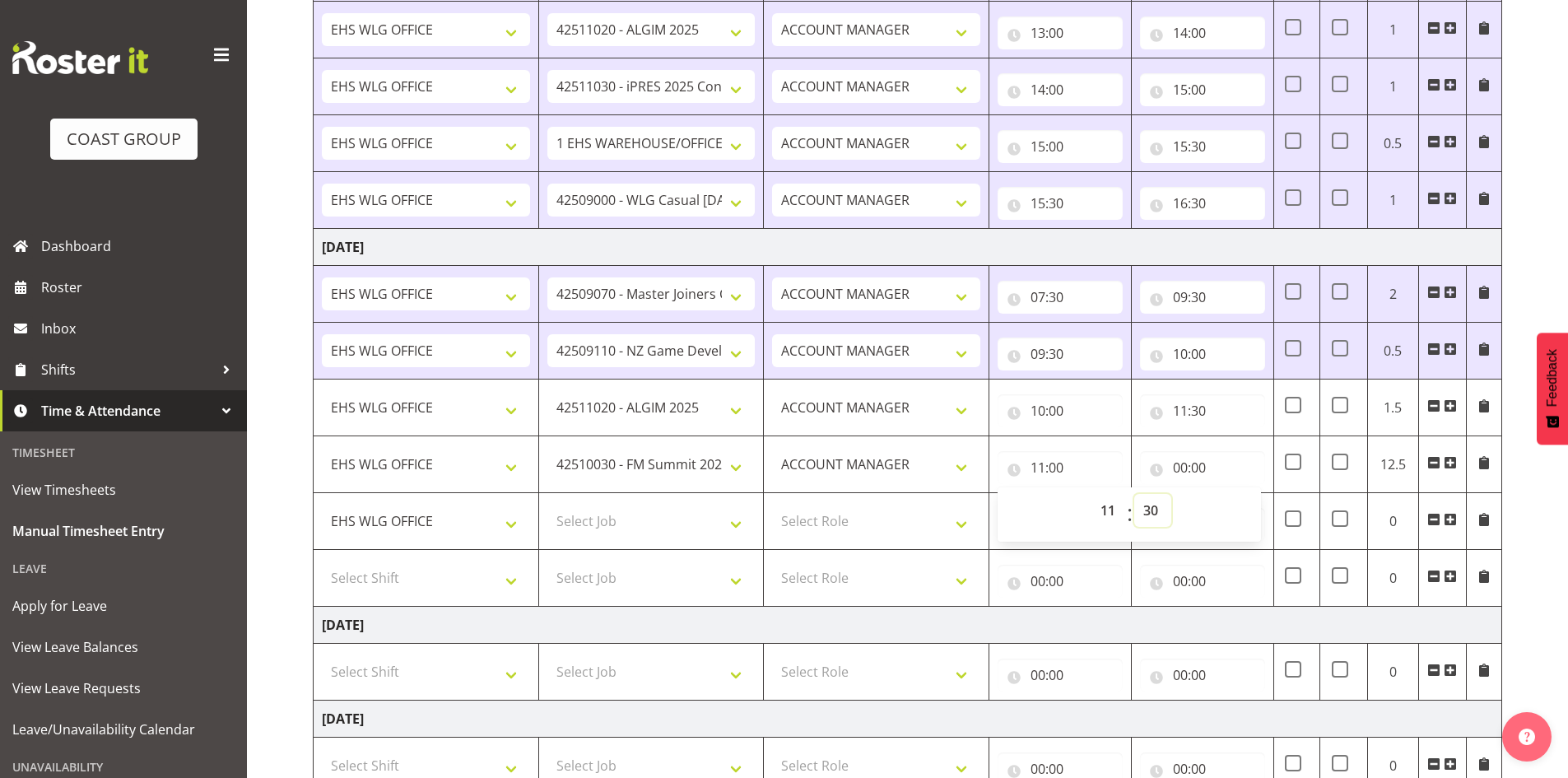
type input "11:30"
click at [1180, 467] on input "00:00" at bounding box center [1201, 468] width 125 height 33
click at [1249, 507] on select "00 01 02 03 04 05 06 07 08 09 10 11 12 13 14 15 16 17 18 19 20 21 22 23" at bounding box center [1252, 511] width 37 height 33
select select "13"
click at [1234, 494] on select "00 01 02 03 04 05 06 07 08 09 10 11 12 13 14 15 16 17 18 19 20 21 22 23" at bounding box center [1252, 511] width 37 height 33
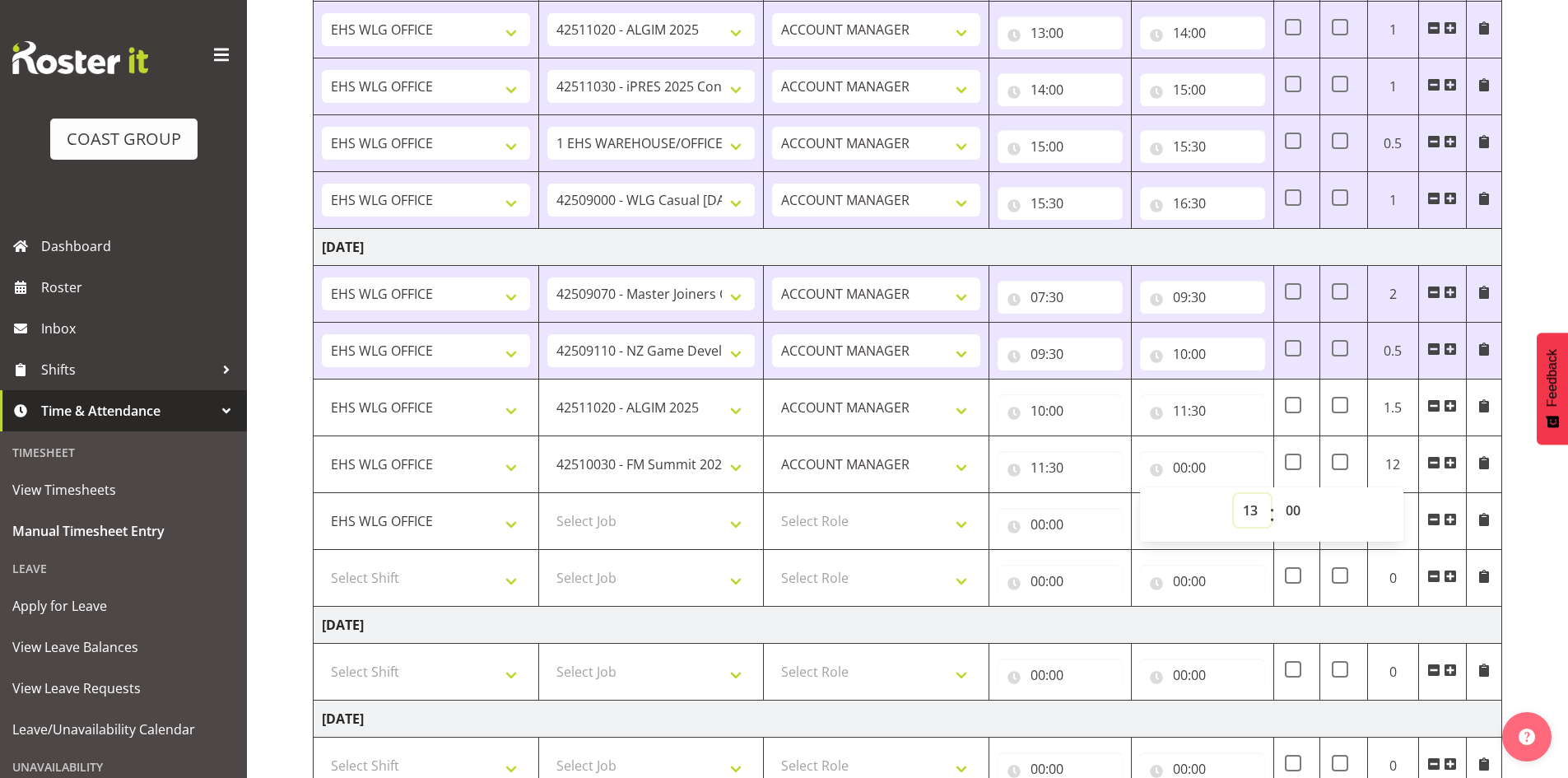
type input "13:00"
click at [747, 522] on select "Select Job 1 Carlton Events 1 [PERSON_NAME][GEOGRAPHIC_DATA] 1 [PERSON_NAME][GE…" at bounding box center [651, 521] width 208 height 33
click at [1183, 500] on td "00:00 00 01 02 03 04 05 06 07 08 09 10 11 12 13 14 15 16 17 18 19 20 21 22 23 :…" at bounding box center [1202, 521] width 142 height 56
click at [741, 526] on select "1 Carlton Events 1 [PERSON_NAME] 1 [PERSON_NAME][GEOGRAPHIC_DATA] 1 EHS WAREHOU…" at bounding box center [651, 521] width 208 height 33
select select "10504"
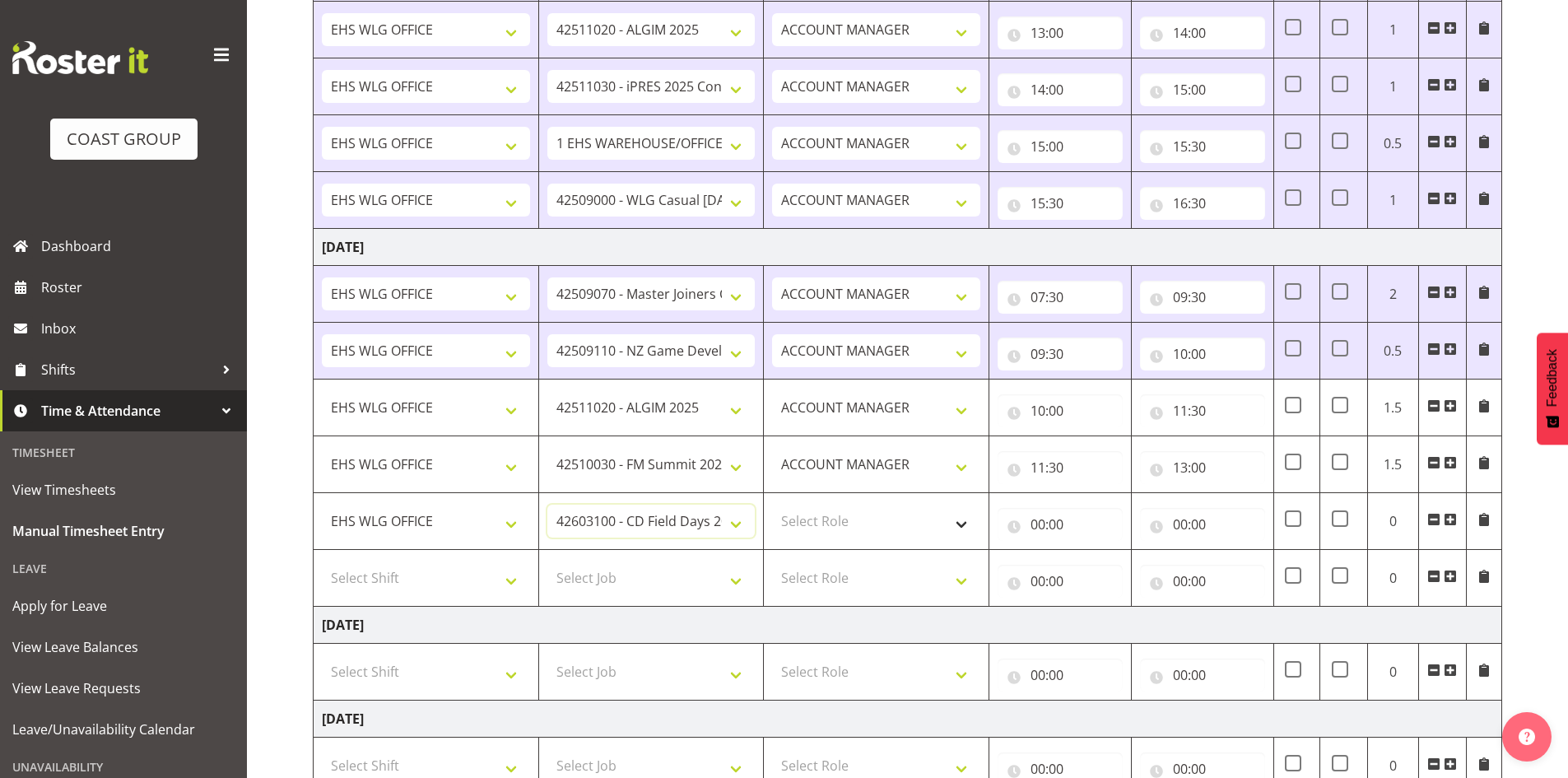
click at [548, 504] on select "1 Carlton Events 1 [PERSON_NAME] 1 [PERSON_NAME][GEOGRAPHIC_DATA] 1 EHS WAREHOU…" at bounding box center [651, 521] width 208 height 33
click at [963, 517] on select "Select Role EHS WLG OPS ACCOUNT MANAGER" at bounding box center [875, 521] width 208 height 33
select select "197"
click at [772, 504] on select "Select Role EHS WLG OPS ACCOUNT MANAGER" at bounding box center [875, 521] width 208 height 33
click at [1035, 518] on input "00:00" at bounding box center [1059, 525] width 125 height 33
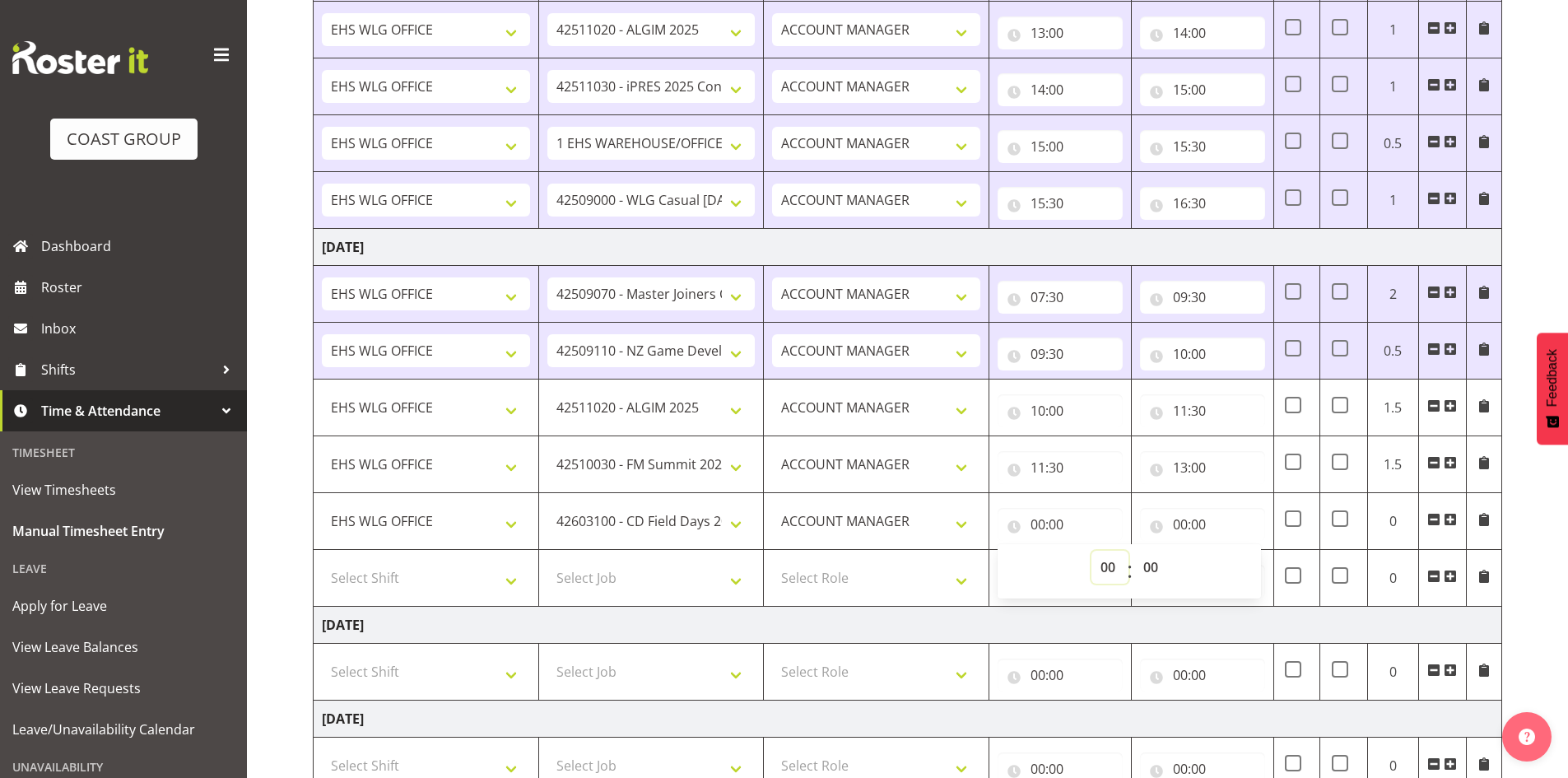
click at [1103, 559] on select "00 01 02 03 04 05 06 07 08 09 10 11 12 13 14 15 16 17 18 19 20 21 22 23" at bounding box center [1110, 567] width 37 height 33
select select "13"
click at [1092, 551] on select "00 01 02 03 04 05 06 07 08 09 10 11 12 13 14 15 16 17 18 19 20 21 22 23" at bounding box center [1110, 567] width 37 height 33
type input "13:00"
click at [1187, 528] on input "00:00" at bounding box center [1201, 525] width 125 height 33
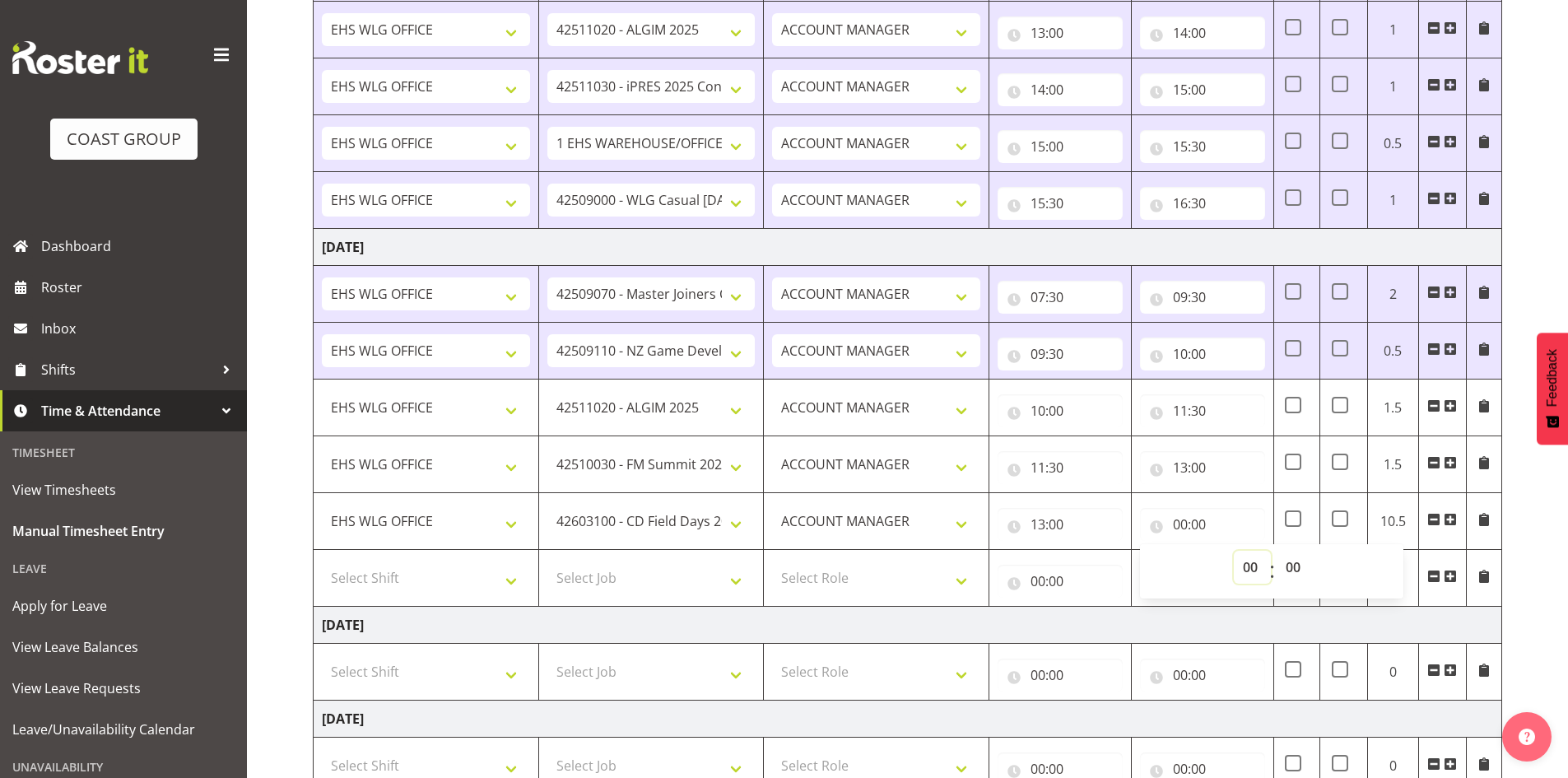
click at [1247, 555] on select "00 01 02 03 04 05 06 07 08 09 10 11 12 13 14 15 16 17 18 19 20 21 22 23" at bounding box center [1252, 567] width 37 height 33
select select "15"
click at [1234, 551] on select "00 01 02 03 04 05 06 07 08 09 10 11 12 13 14 15 16 17 18 19 20 21 22 23" at bounding box center [1252, 567] width 37 height 33
type input "15:00"
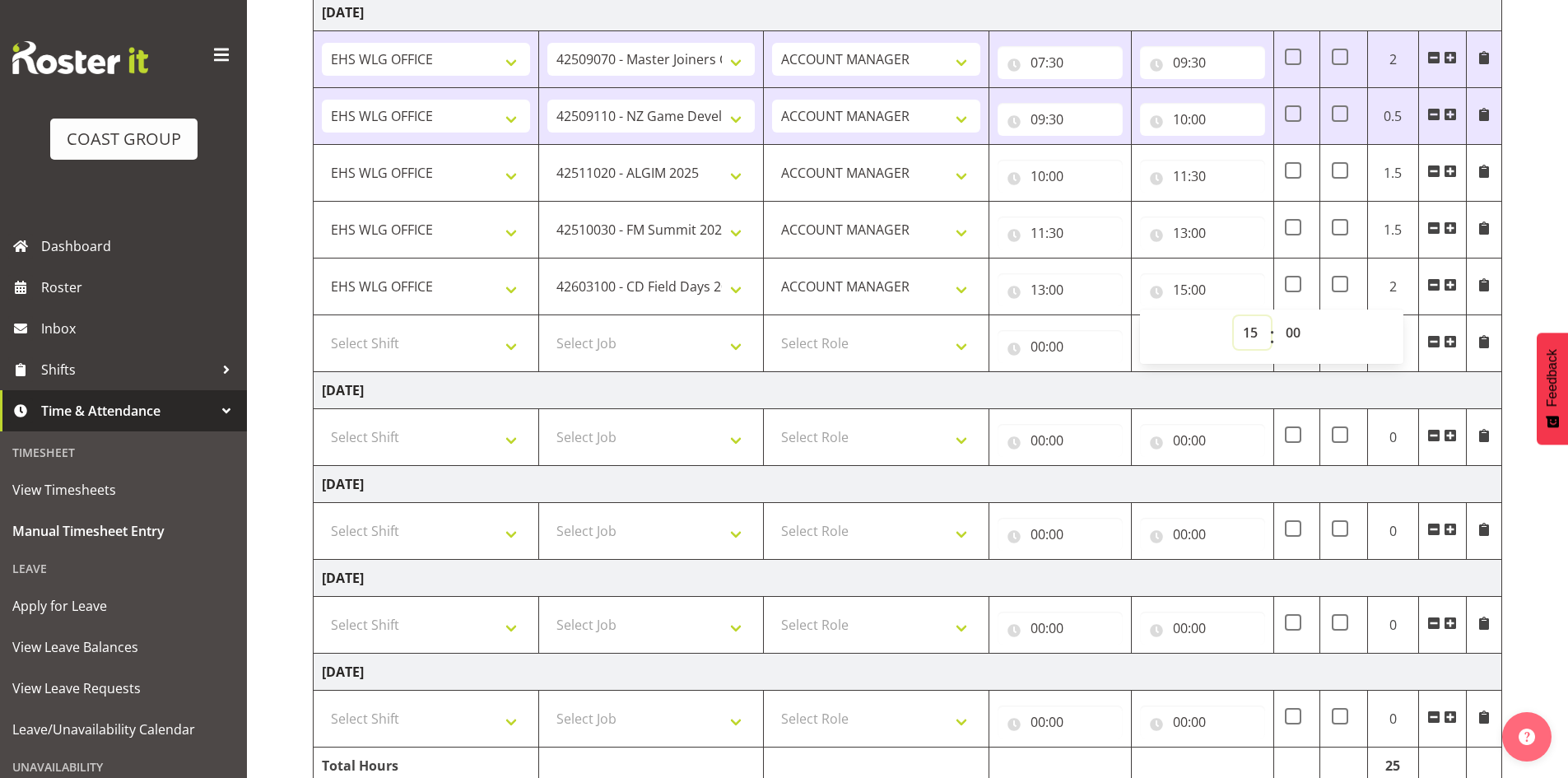
scroll to position [1215, 0]
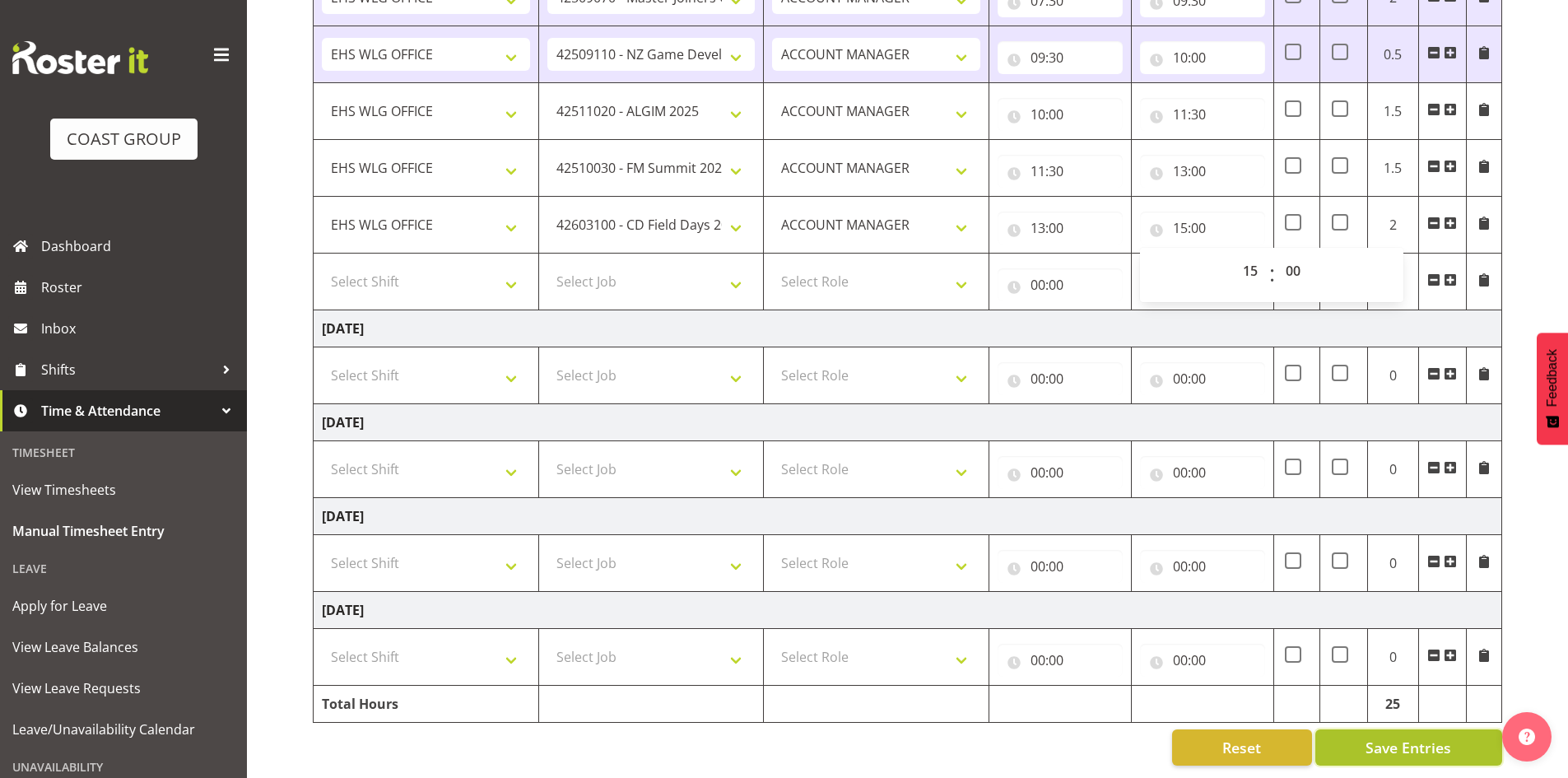
click at [1428, 737] on span "Save Entries" at bounding box center [1408, 748] width 86 height 21
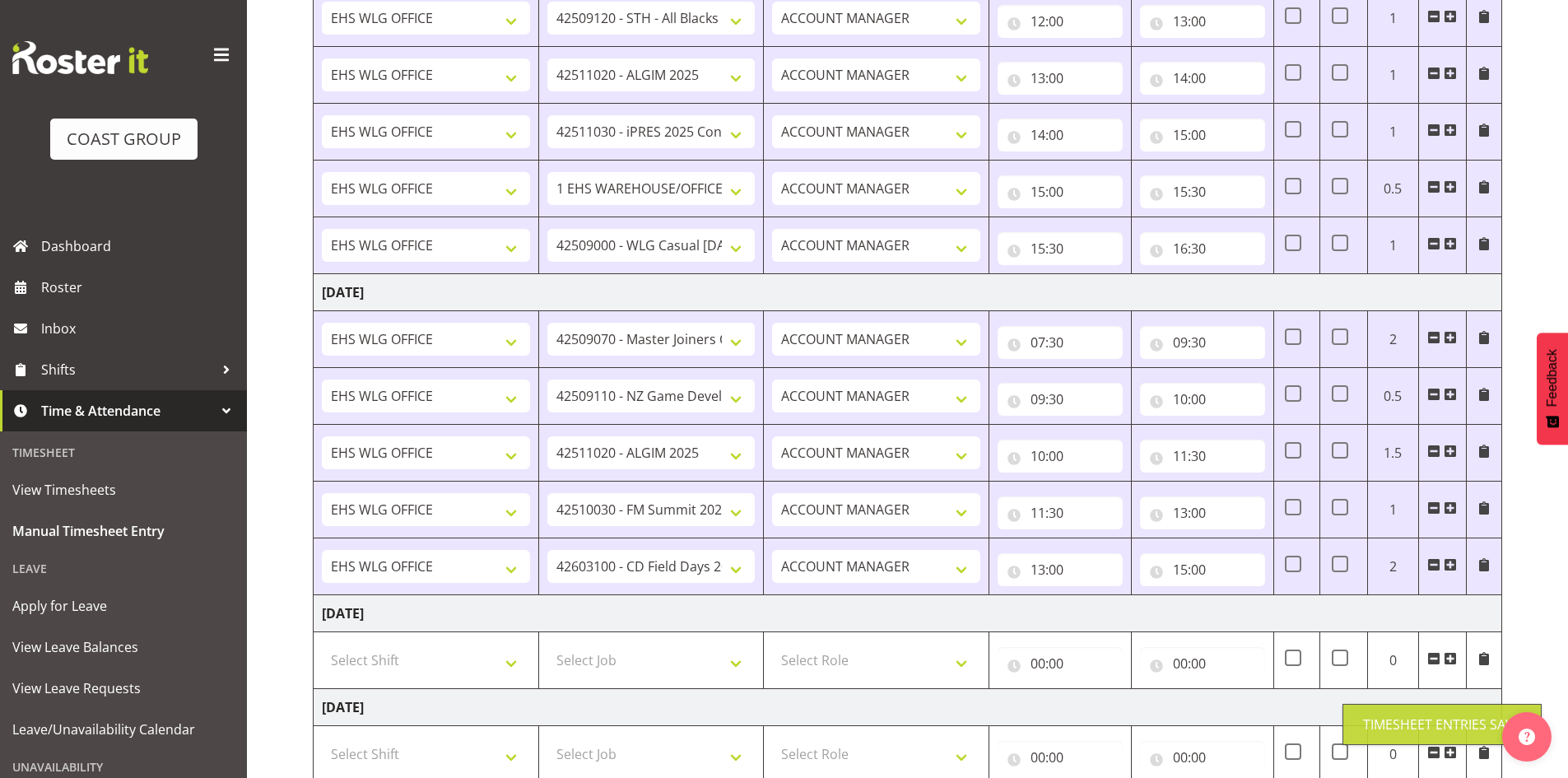
scroll to position [856, 0]
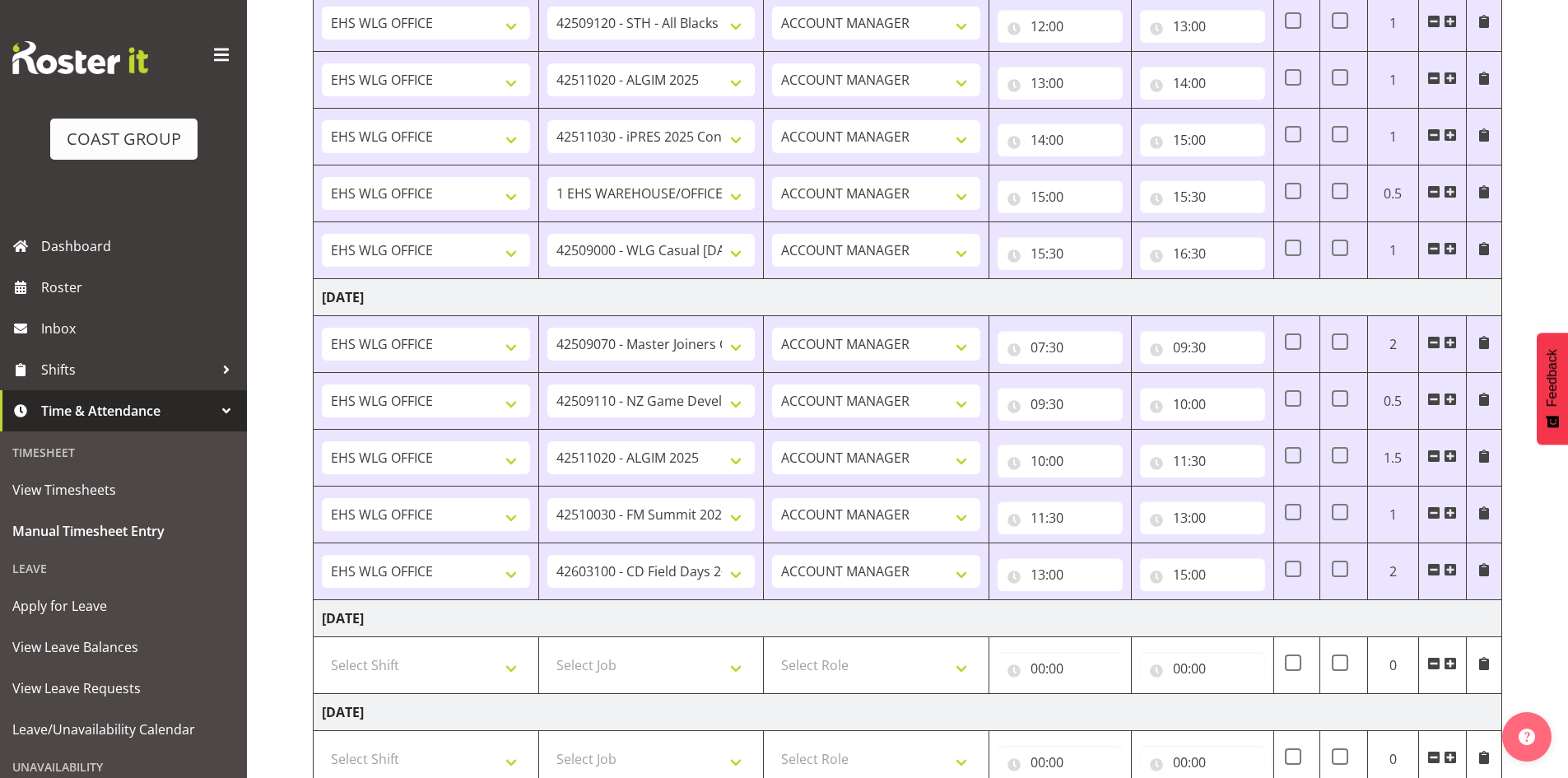
drag, startPoint x: 1457, startPoint y: 565, endPoint x: 1413, endPoint y: 572, distance: 44.6
click at [1457, 566] on span at bounding box center [1450, 570] width 13 height 13
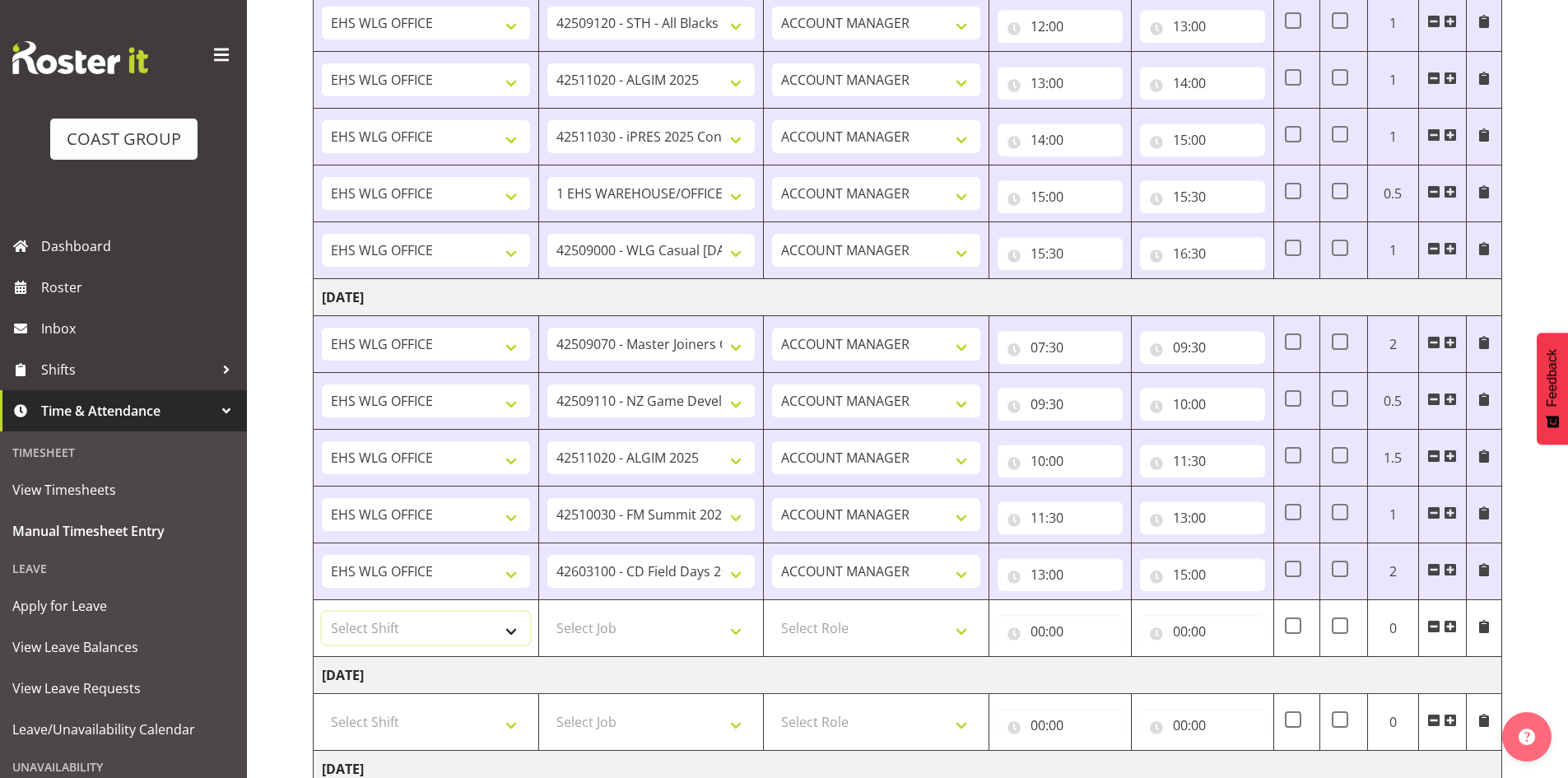
click at [501, 628] on select "Select Shift [DATE] Break Beervana @ Stadium [DATE] Break Building Nations @ Ta…" at bounding box center [425, 628] width 208 height 33
select select "1464"
click at [501, 628] on select "Select Shift [DATE] Break Beervana @ Stadium [DATE] Break Building Nations @ Ta…" at bounding box center [425, 628] width 208 height 33
click at [754, 625] on select "Select Job 1 Carlton Events 1 [PERSON_NAME][GEOGRAPHIC_DATA] 1 [PERSON_NAME][GE…" at bounding box center [651, 628] width 208 height 33
select select "10614"
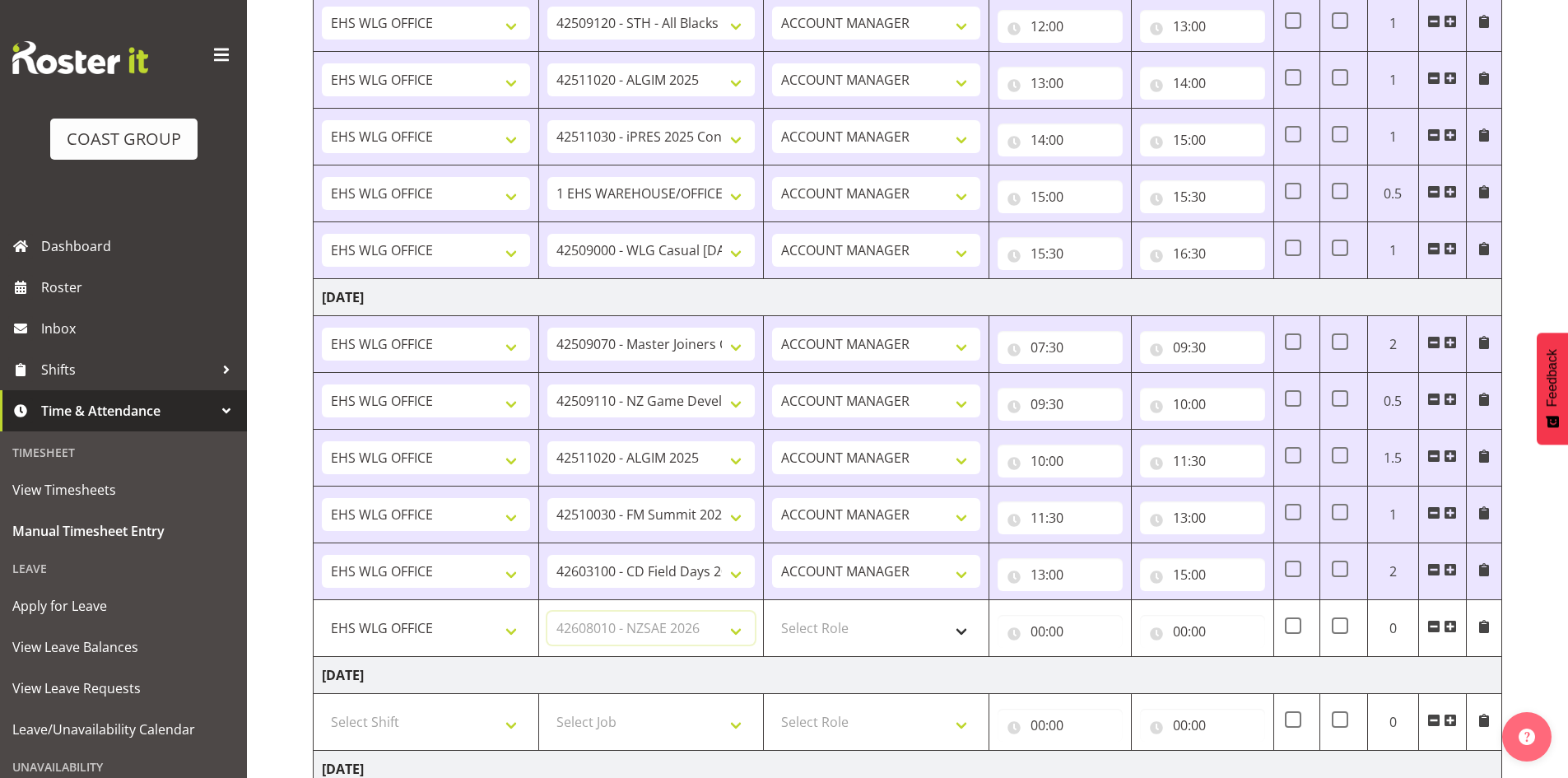
click at [548, 612] on select "Select Job 1 Carlton Events 1 [PERSON_NAME][GEOGRAPHIC_DATA] 1 [PERSON_NAME][GE…" at bounding box center [651, 628] width 208 height 33
click at [964, 625] on select "Select Role EHS WLG OPS ACCOUNT MANAGER" at bounding box center [875, 628] width 208 height 33
select select "197"
click at [772, 612] on select "Select Role EHS WLG OPS ACCOUNT MANAGER" at bounding box center [875, 628] width 208 height 33
click at [1040, 625] on input "00:00" at bounding box center [1059, 632] width 125 height 33
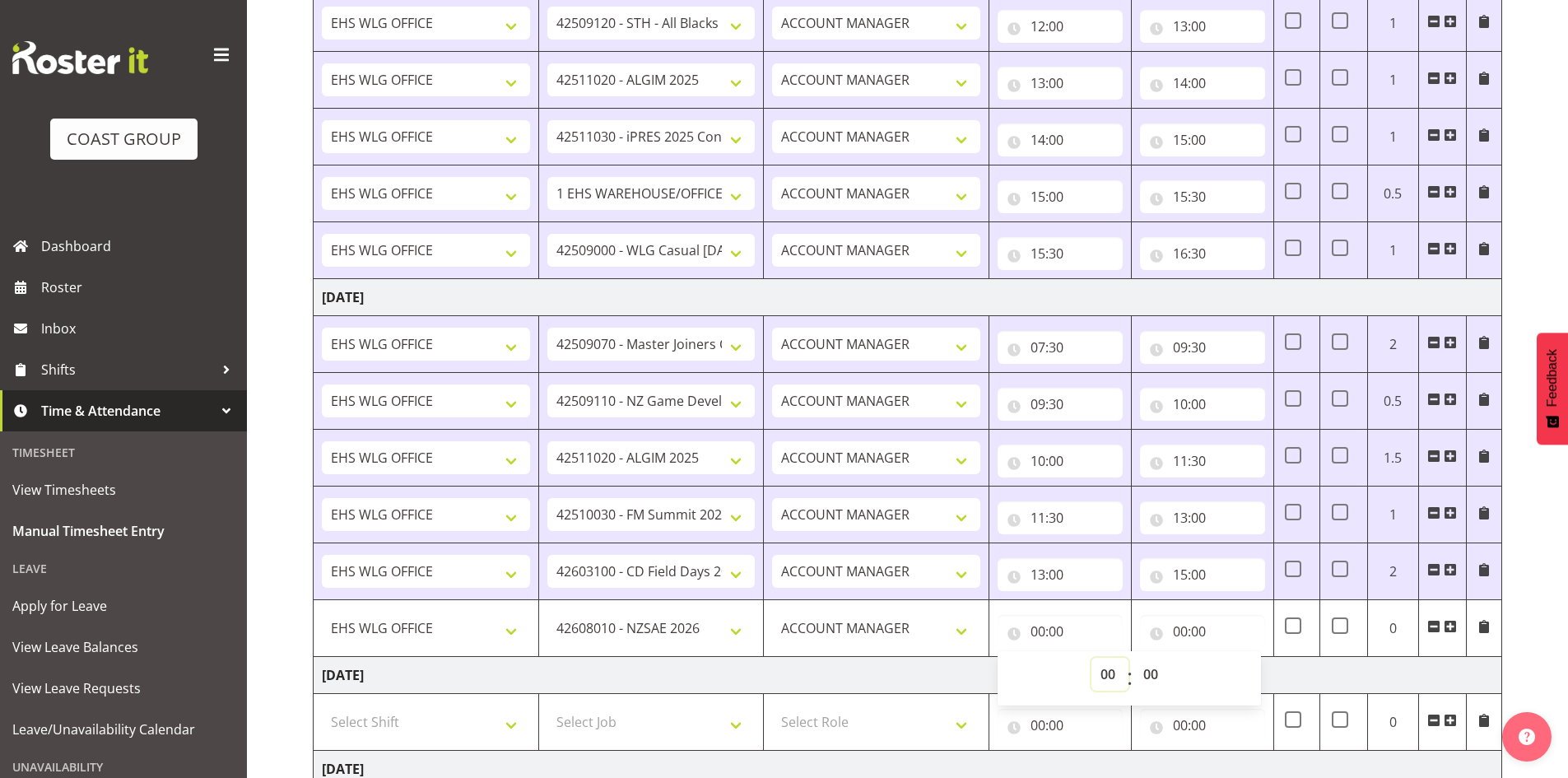
click at [1109, 676] on select "00 01 02 03 04 05 06 07 08 09 10 11 12 13 14 15 16 17 18 19 20 21 22 23" at bounding box center [1110, 675] width 37 height 33
select select "15"
click at [1092, 658] on select "00 01 02 03 04 05 06 07 08 09 10 11 12 13 14 15 16 17 18 19 20 21 22 23" at bounding box center [1110, 675] width 37 height 33
type input "15:00"
click at [1177, 629] on input "00:00" at bounding box center [1201, 632] width 125 height 33
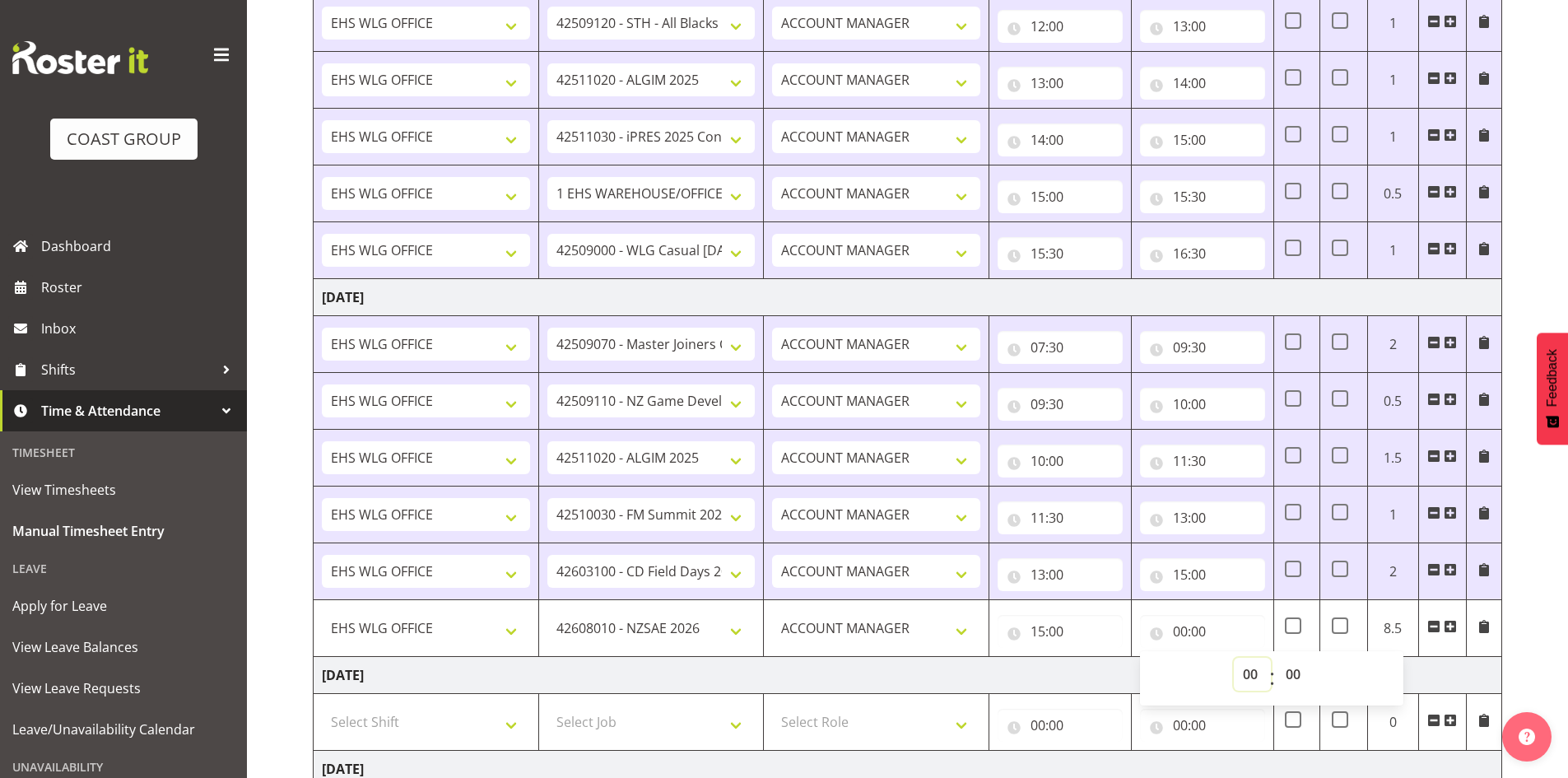
click at [1255, 672] on select "00 01 02 03 04 05 06 07 08 09 10 11 12 13 14 15 16 17 18 19 20 21 22 23" at bounding box center [1252, 675] width 37 height 33
select select "16"
click at [1234, 658] on select "00 01 02 03 04 05 06 07 08 09 10 11 12 13 14 15 16 17 18 19 20 21 22 23" at bounding box center [1252, 675] width 37 height 33
type input "16:00"
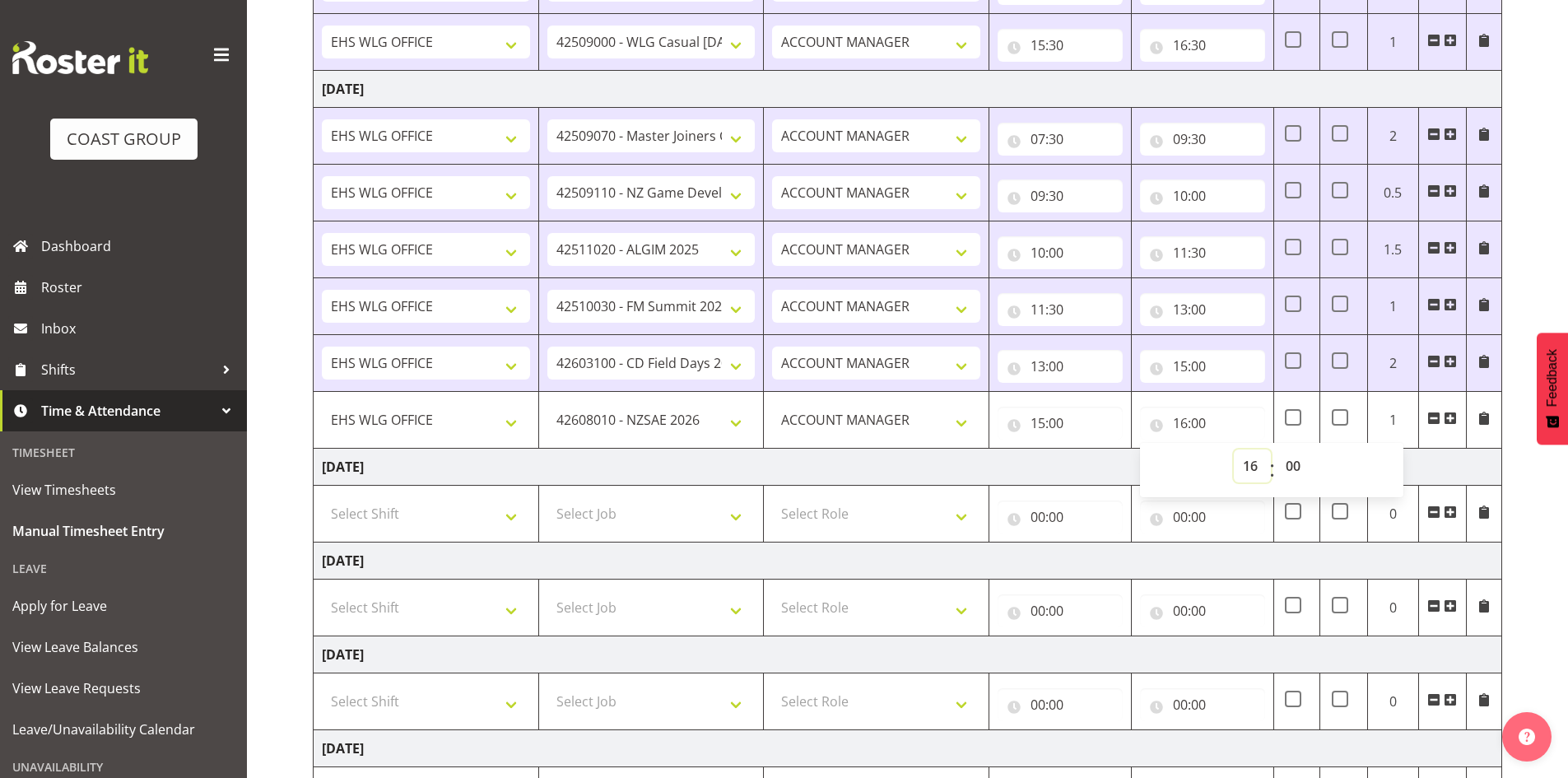
scroll to position [1215, 0]
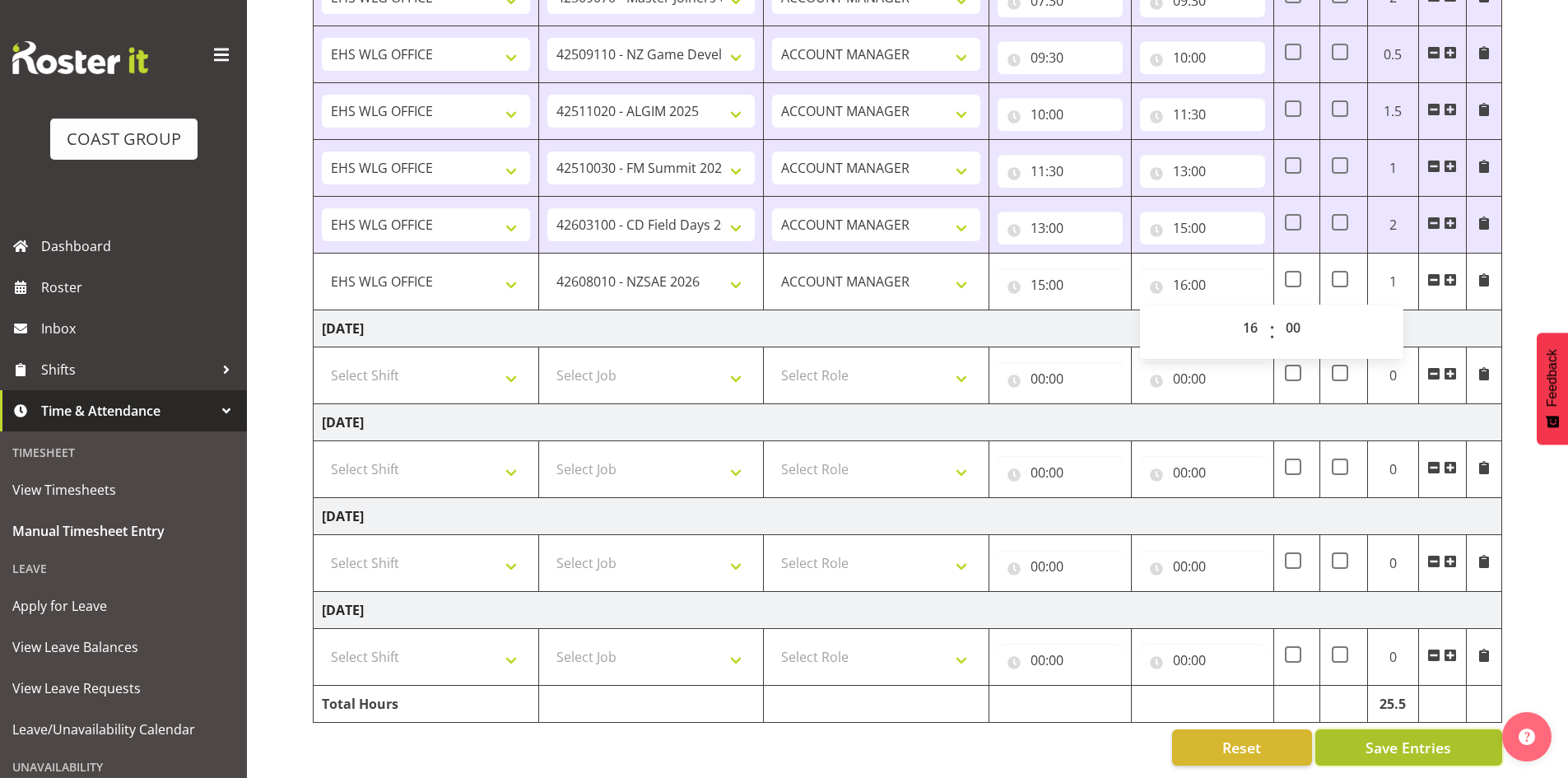
click at [1426, 737] on span "Save Entries" at bounding box center [1408, 748] width 86 height 21
click at [1411, 743] on span "Save Entries" at bounding box center [1408, 748] width 86 height 21
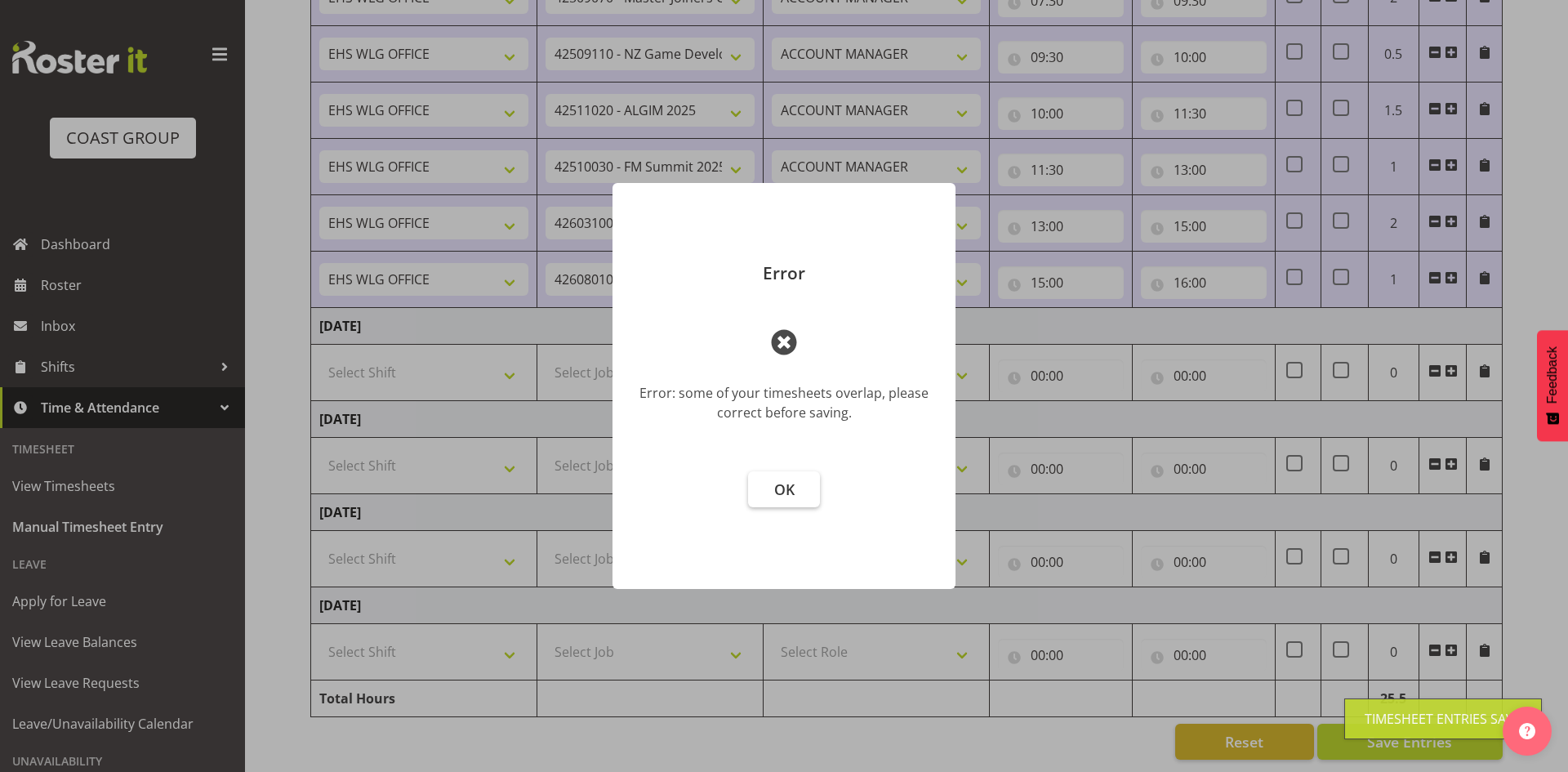
click at [778, 501] on button "OK" at bounding box center [784, 489] width 71 height 36
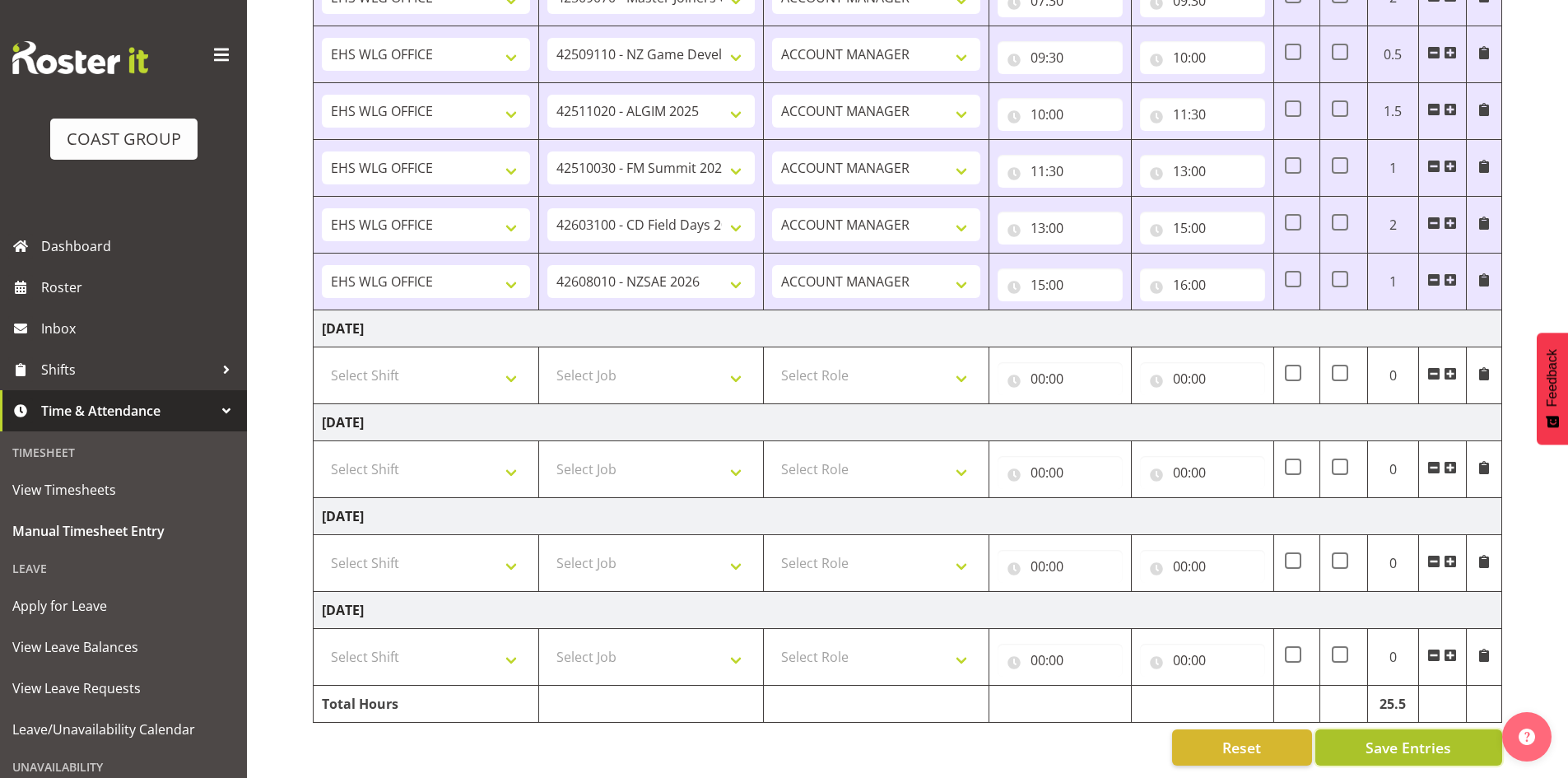
click at [1406, 746] on span "Save Entries" at bounding box center [1408, 748] width 86 height 21
